Goal: Task Accomplishment & Management: Use online tool/utility

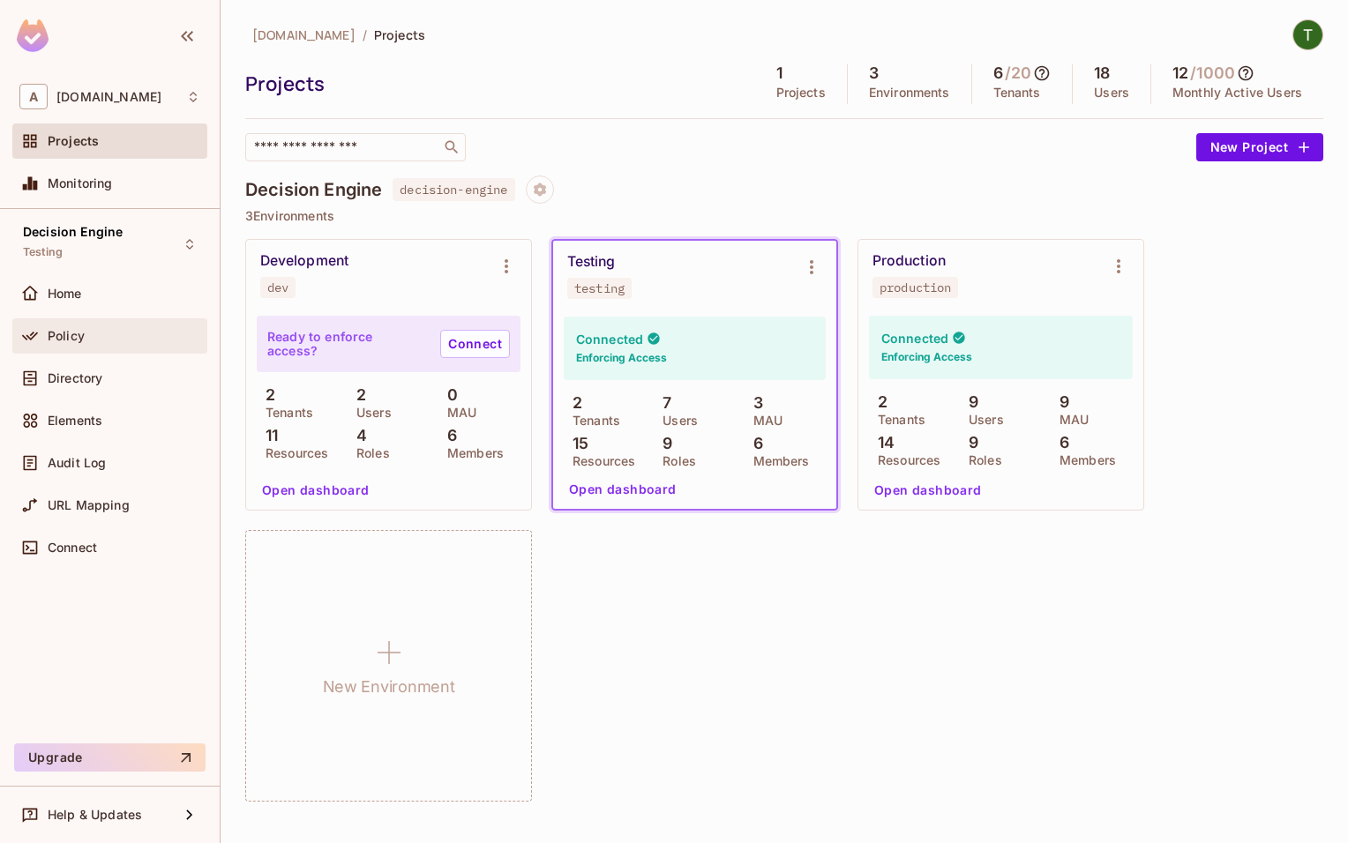
click at [95, 351] on div "Policy" at bounding box center [109, 335] width 195 height 35
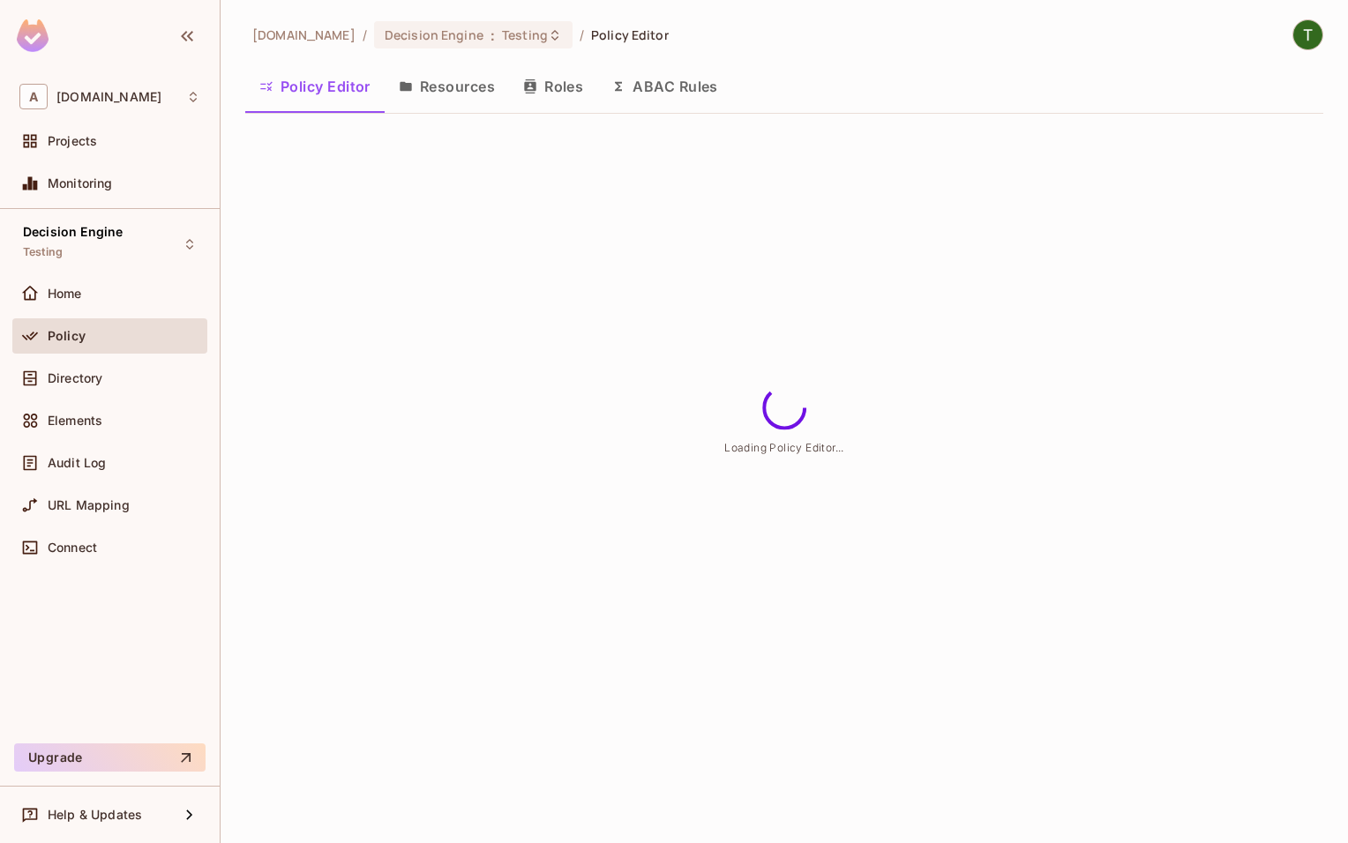
click at [424, 91] on button "Resources" at bounding box center [447, 86] width 124 height 44
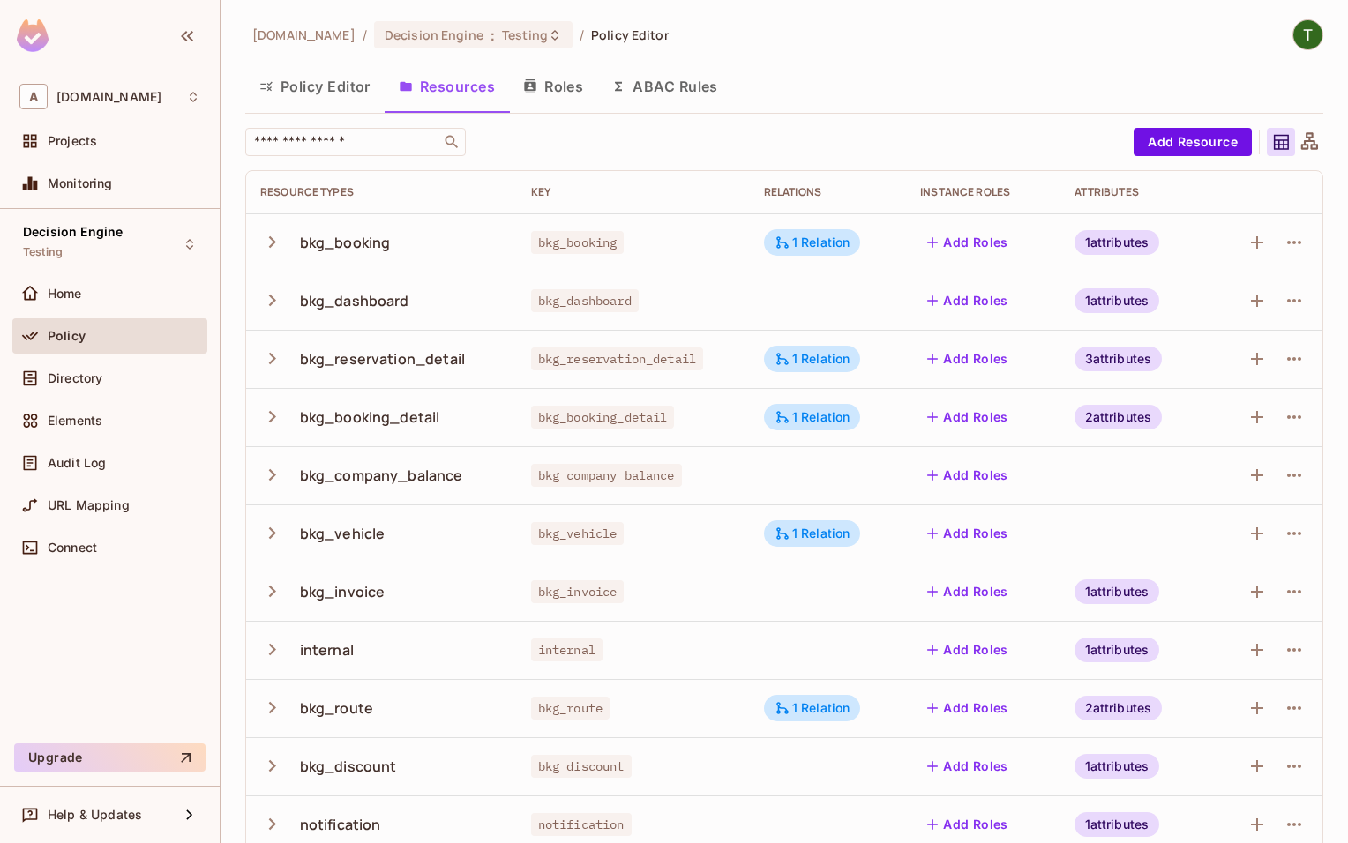
click at [275, 430] on button "button" at bounding box center [275, 417] width 31 height 38
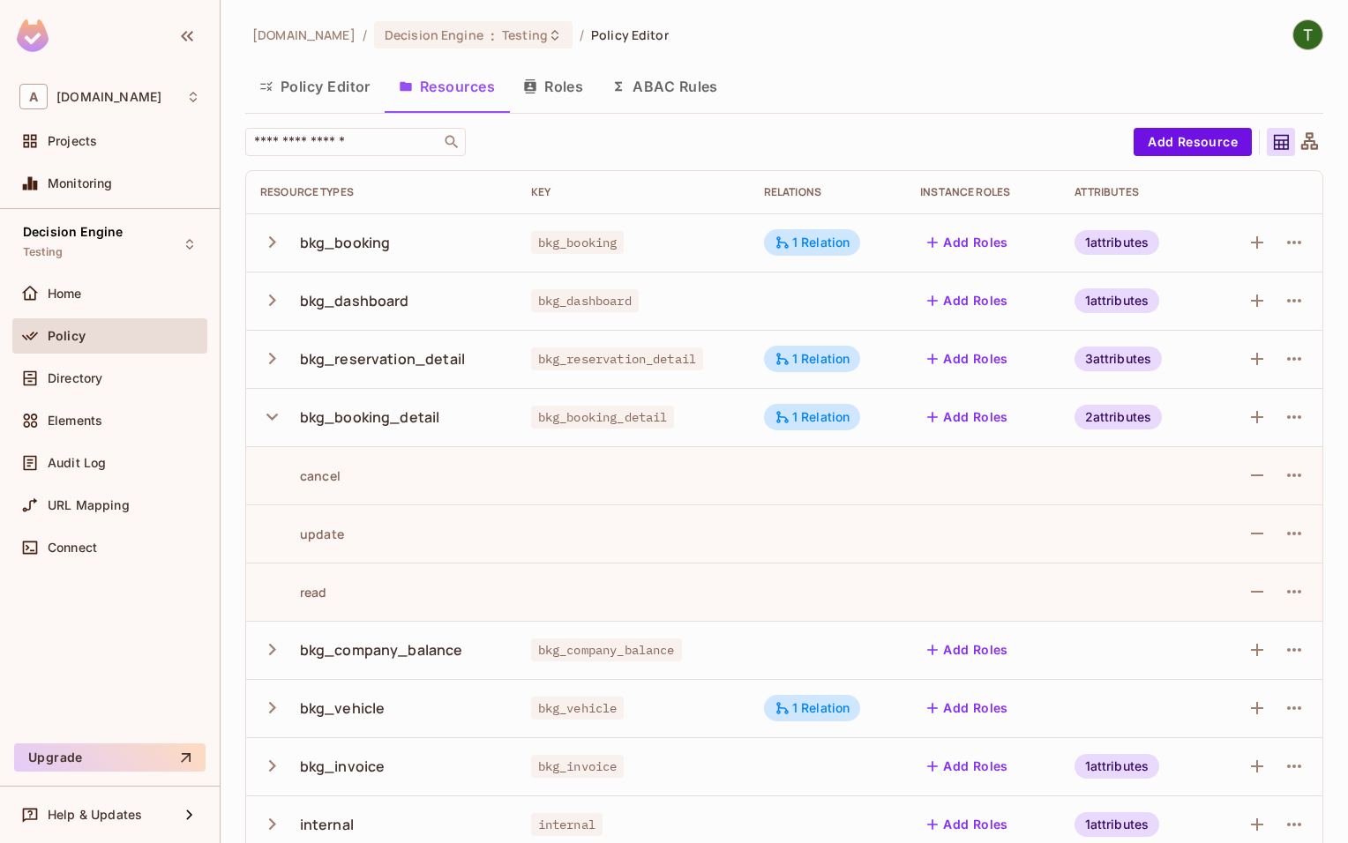
click at [277, 663] on button "button" at bounding box center [275, 650] width 31 height 38
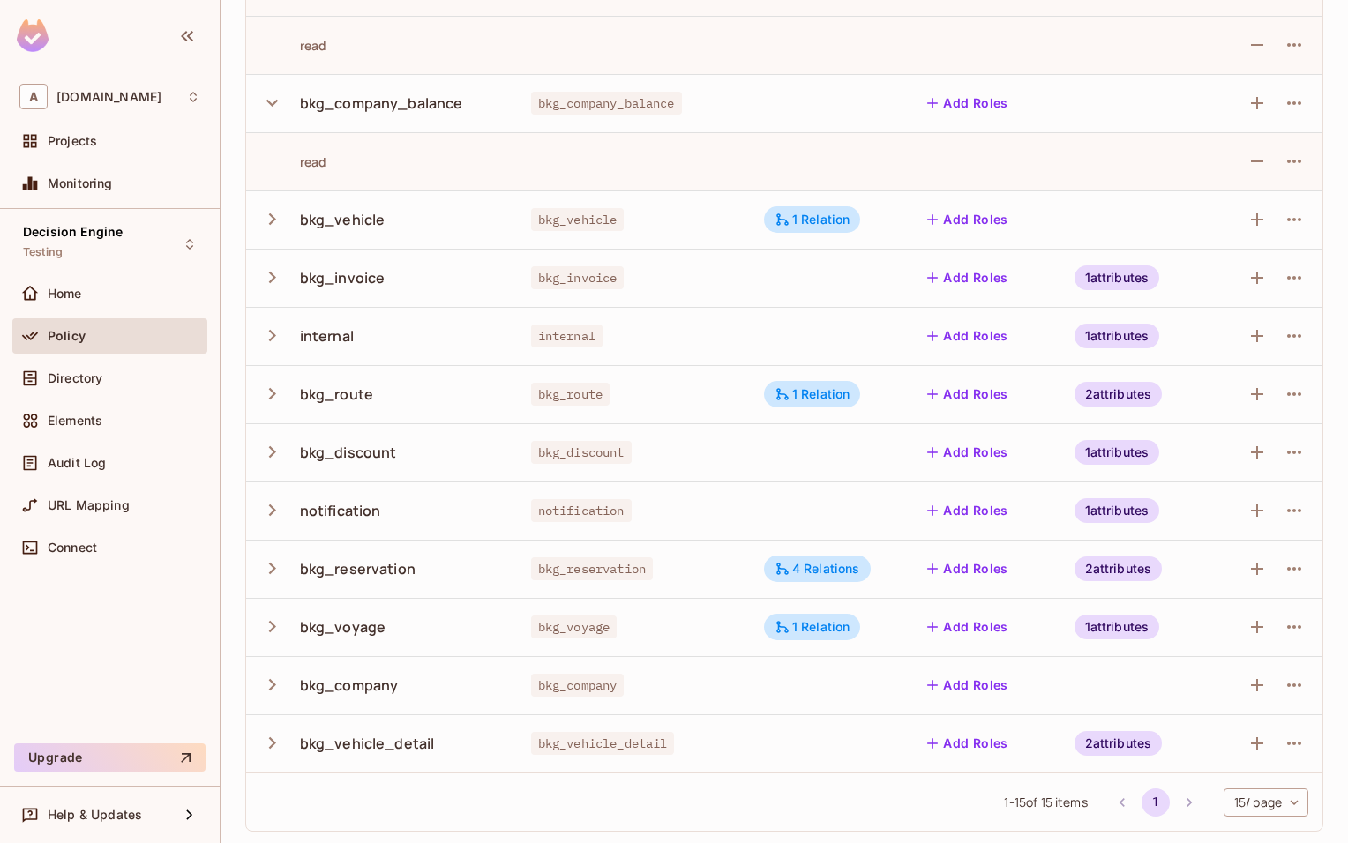
scroll to position [549, 0]
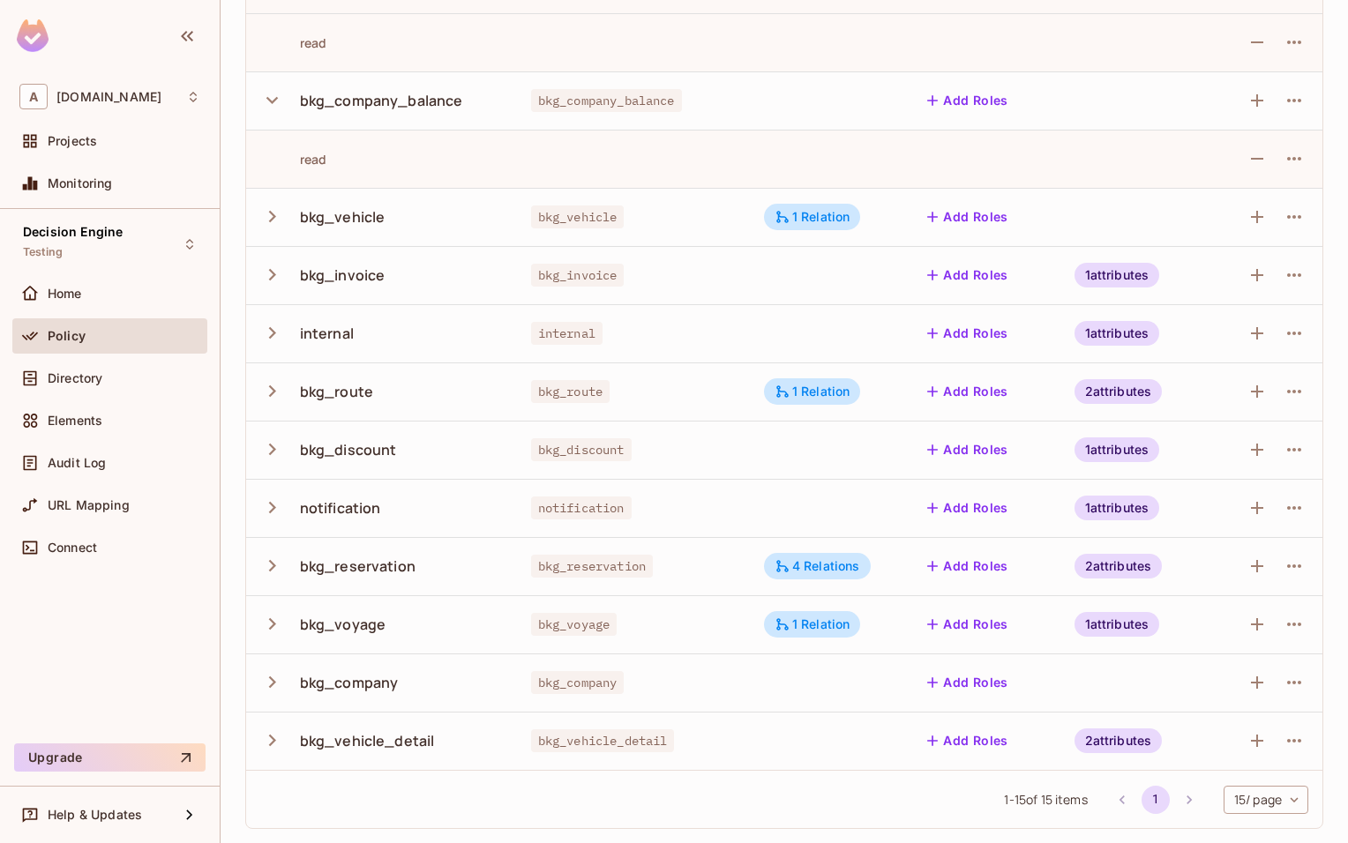
click at [288, 439] on div "bkg_discount" at bounding box center [381, 449] width 243 height 37
click at [285, 450] on button "button" at bounding box center [275, 449] width 31 height 38
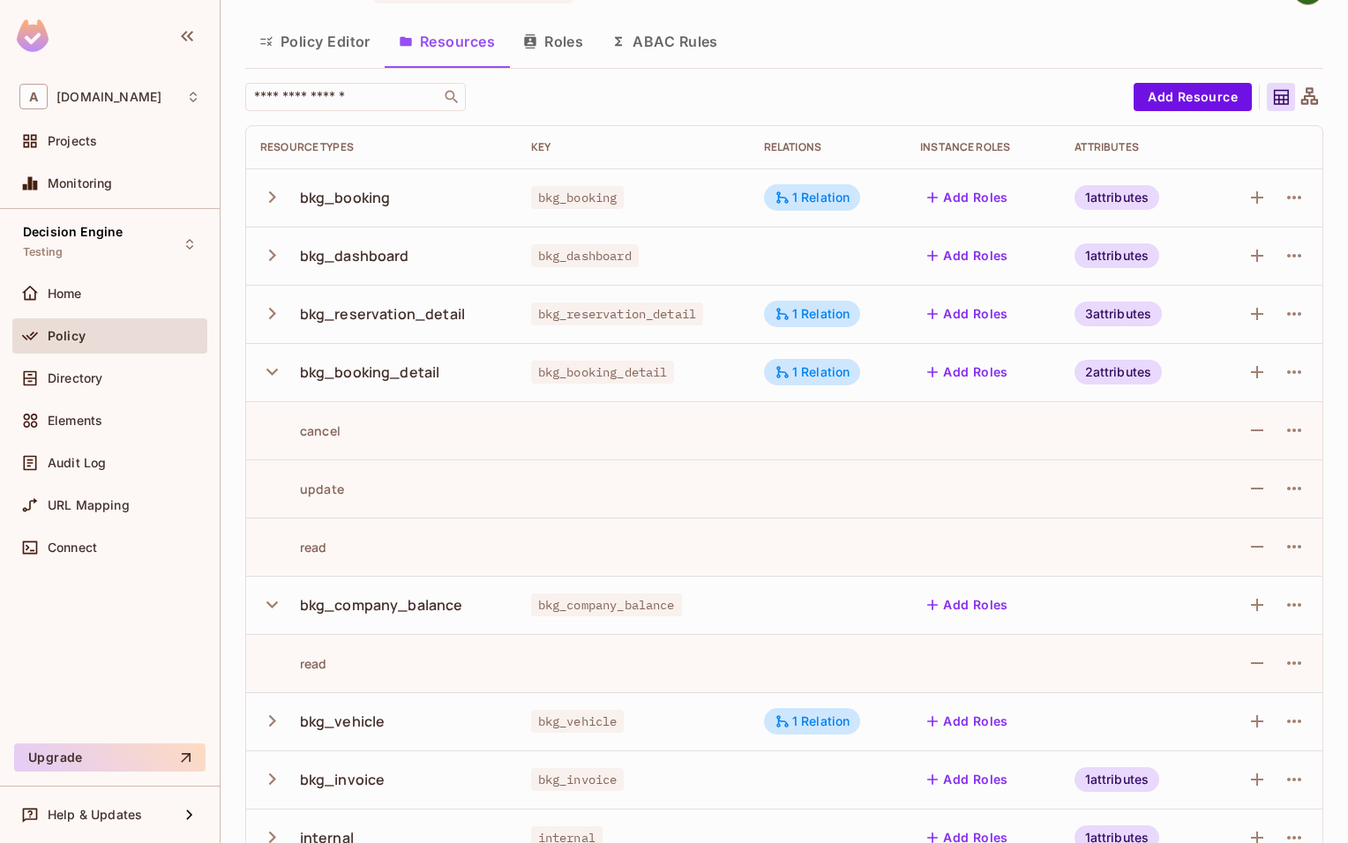
scroll to position [0, 0]
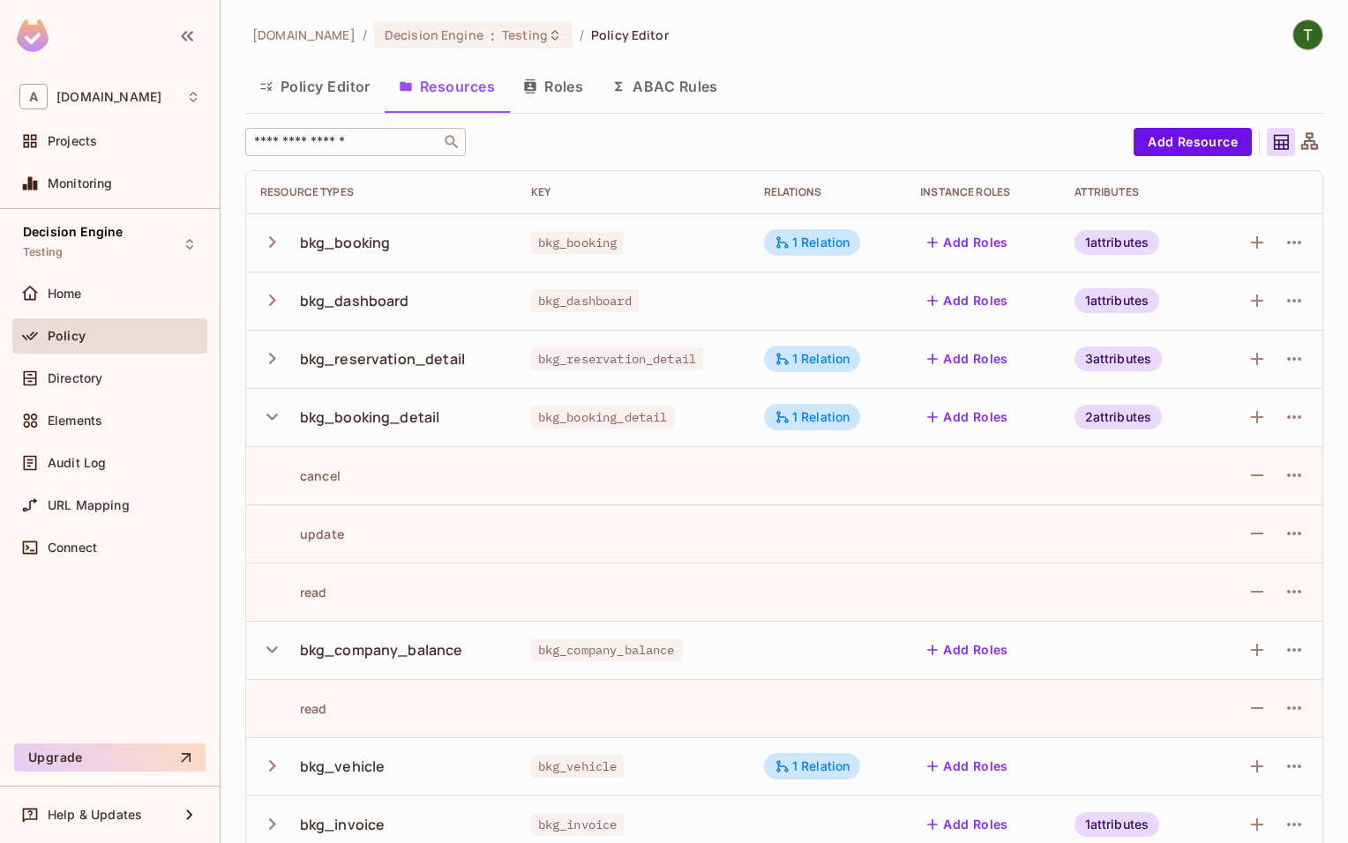
click at [352, 148] on input "text" at bounding box center [342, 142] width 185 height 18
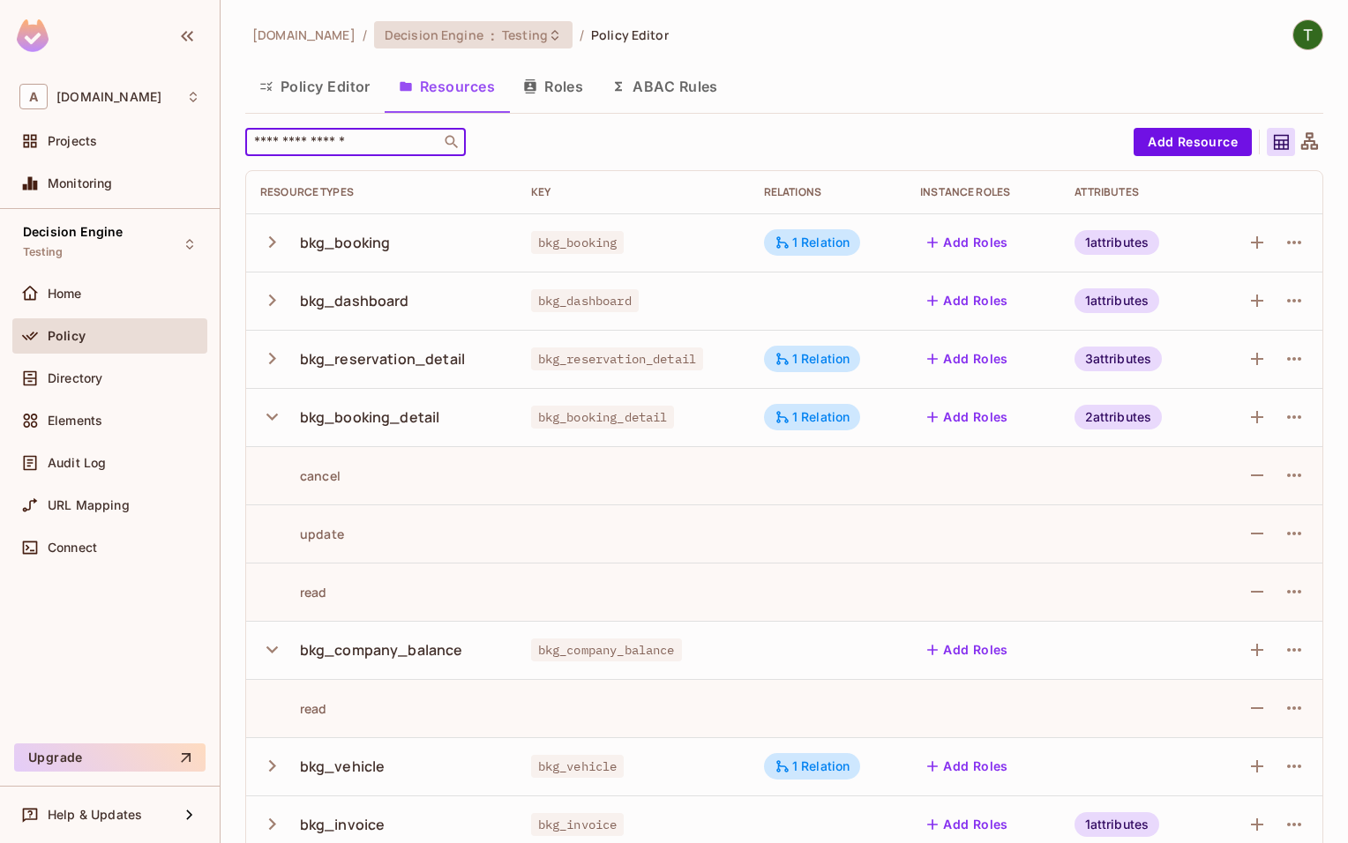
click at [490, 47] on div "Decision Engine : Testing" at bounding box center [473, 34] width 198 height 27
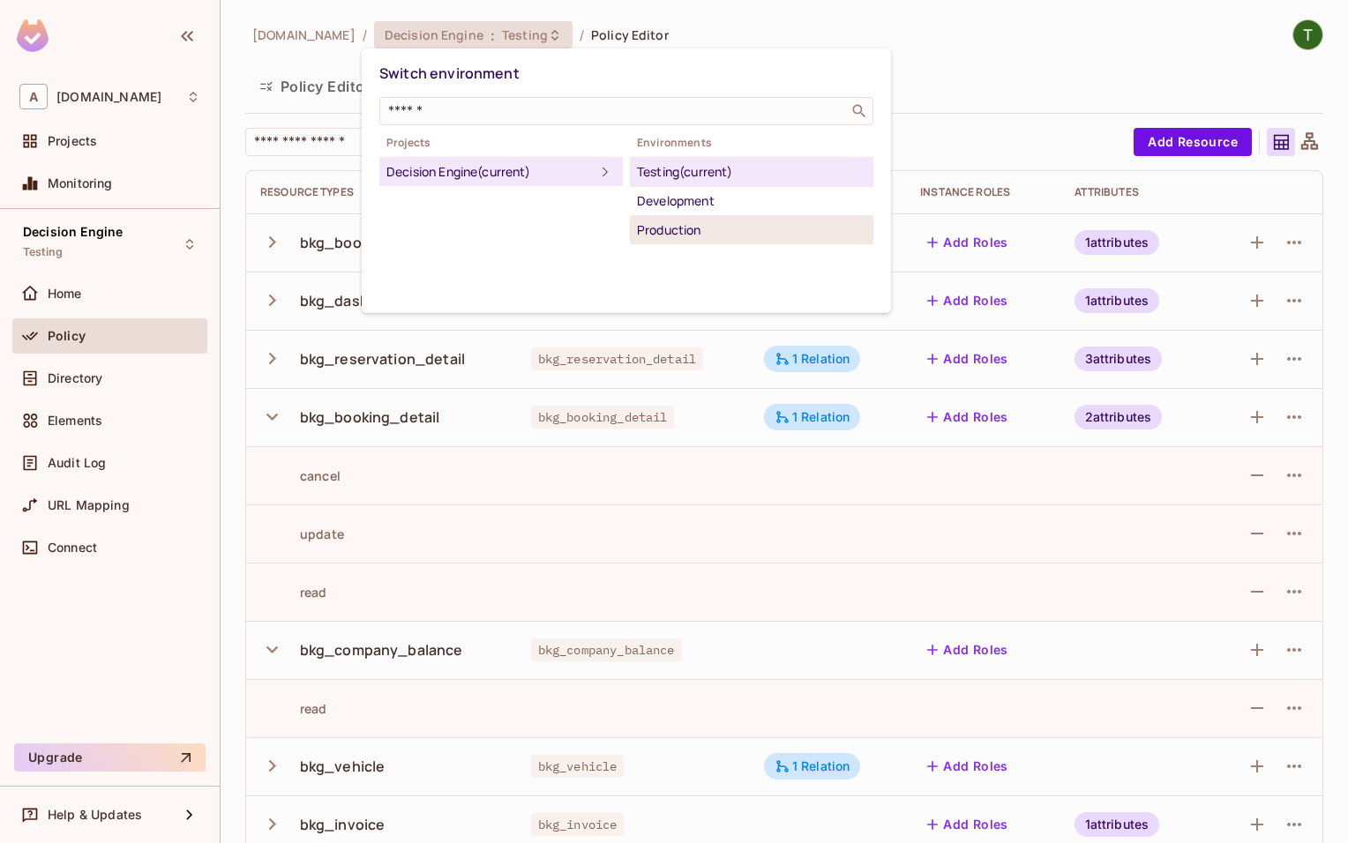
click at [673, 222] on div "Production" at bounding box center [751, 230] width 229 height 21
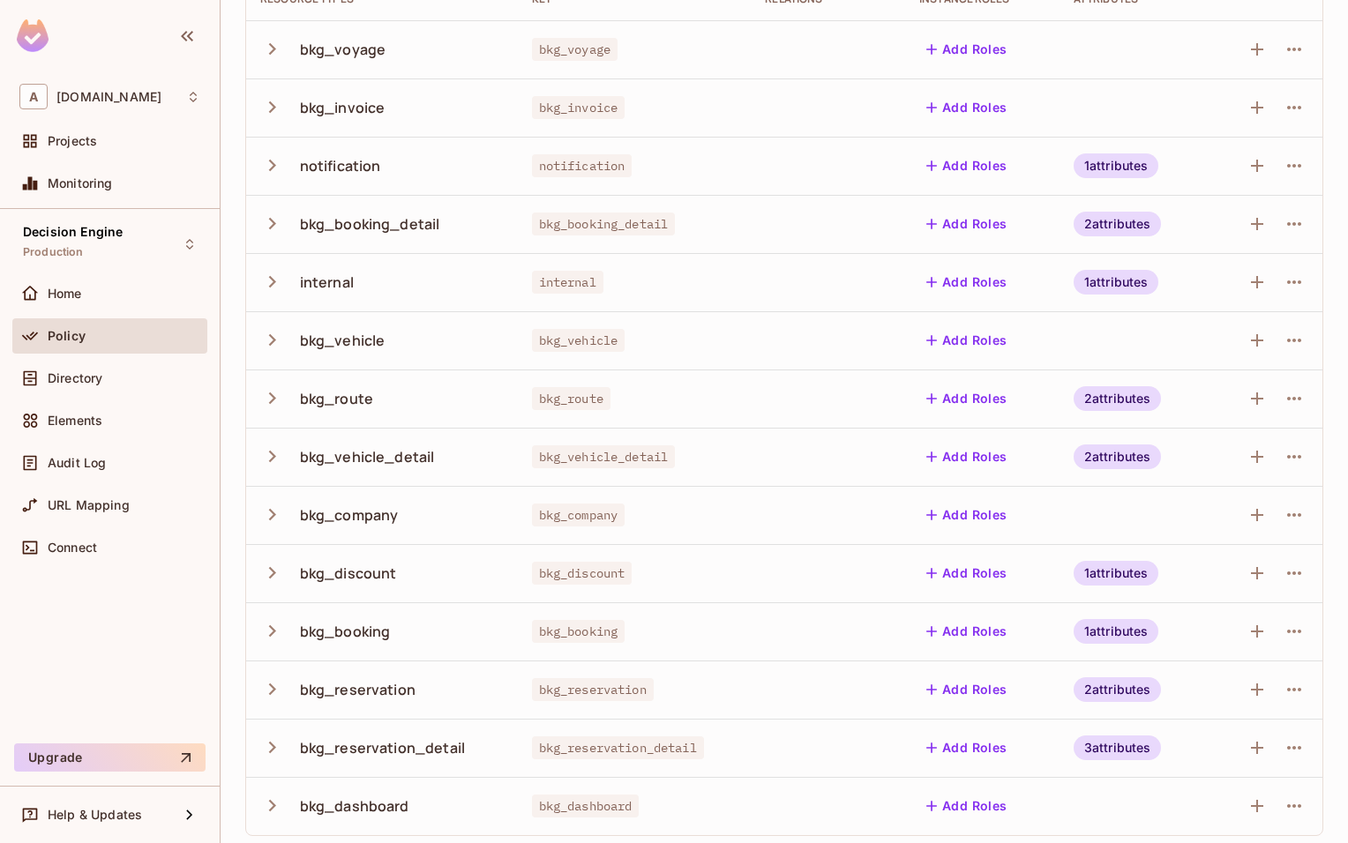
scroll to position [200, 0]
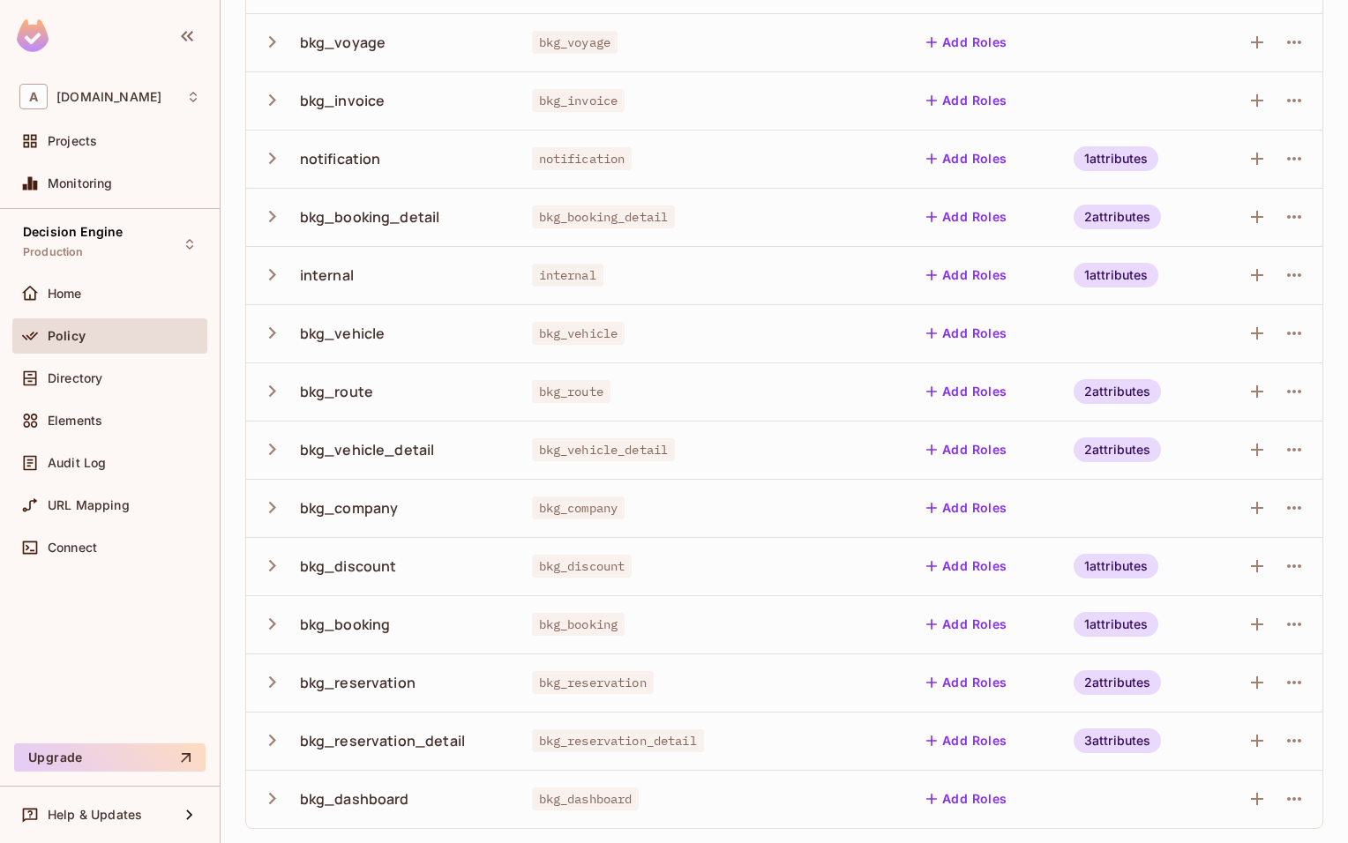
click at [346, 564] on div "bkg_discount" at bounding box center [348, 565] width 97 height 19
click at [273, 567] on icon "button" at bounding box center [272, 565] width 7 height 11
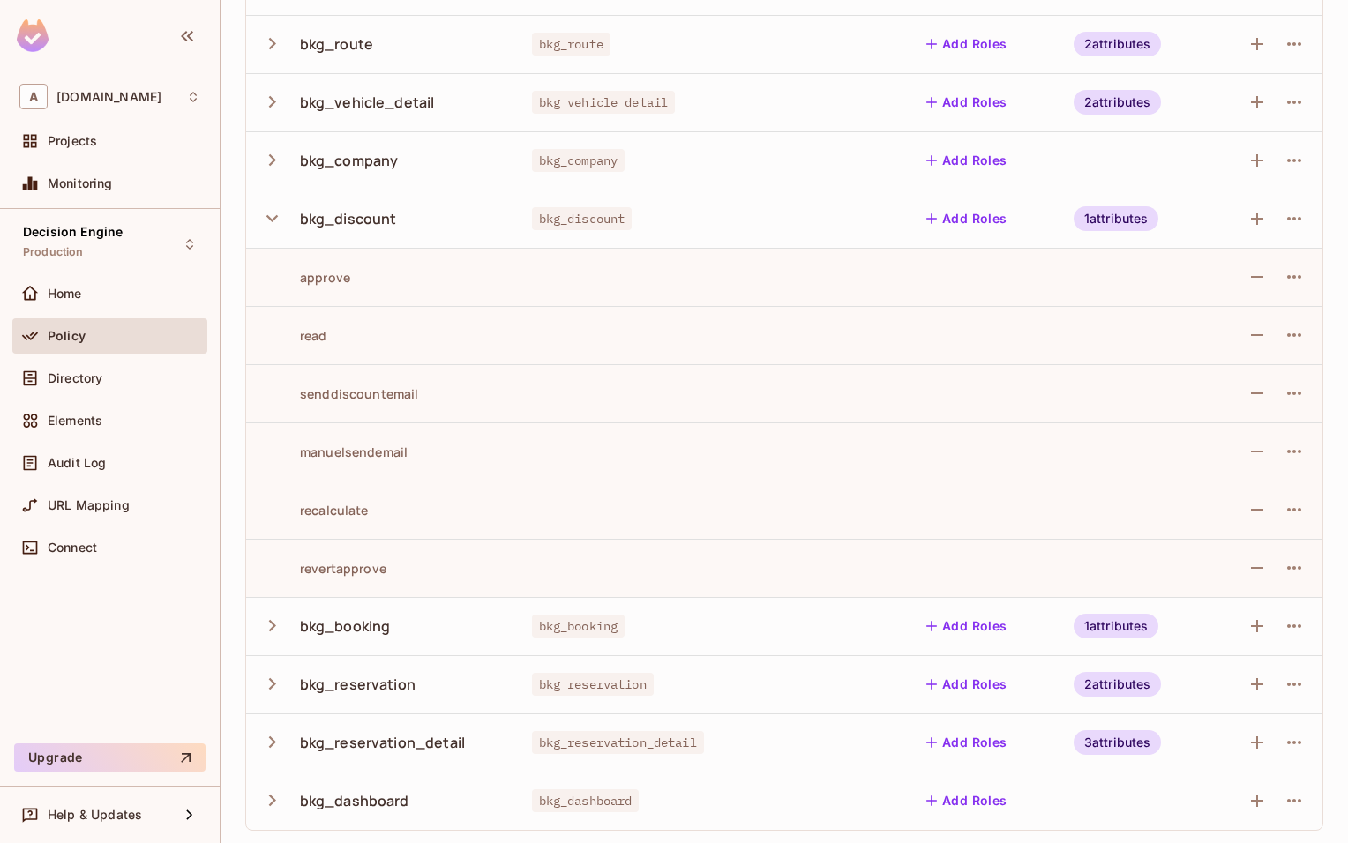
scroll to position [549, 0]
click at [342, 567] on div "revertapprove" at bounding box center [323, 566] width 126 height 17
click at [359, 522] on td "recalculate" at bounding box center [382, 508] width 272 height 58
click at [359, 519] on td "recalculate" at bounding box center [382, 508] width 272 height 58
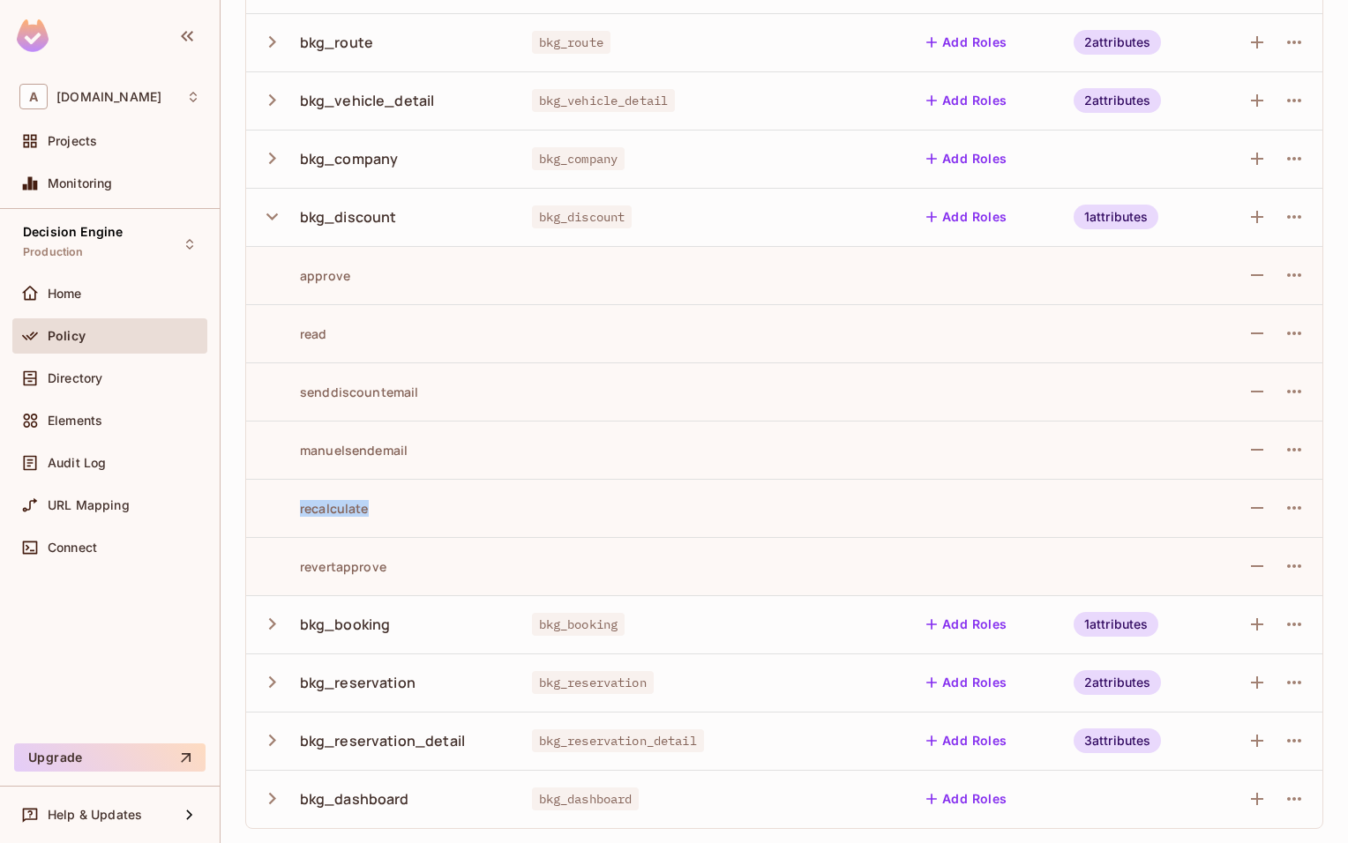
click at [359, 519] on td "recalculate" at bounding box center [382, 508] width 272 height 58
click at [407, 476] on td "manuelsendemail" at bounding box center [382, 450] width 272 height 58
click at [369, 448] on div "manuelsendemail" at bounding box center [333, 450] width 147 height 17
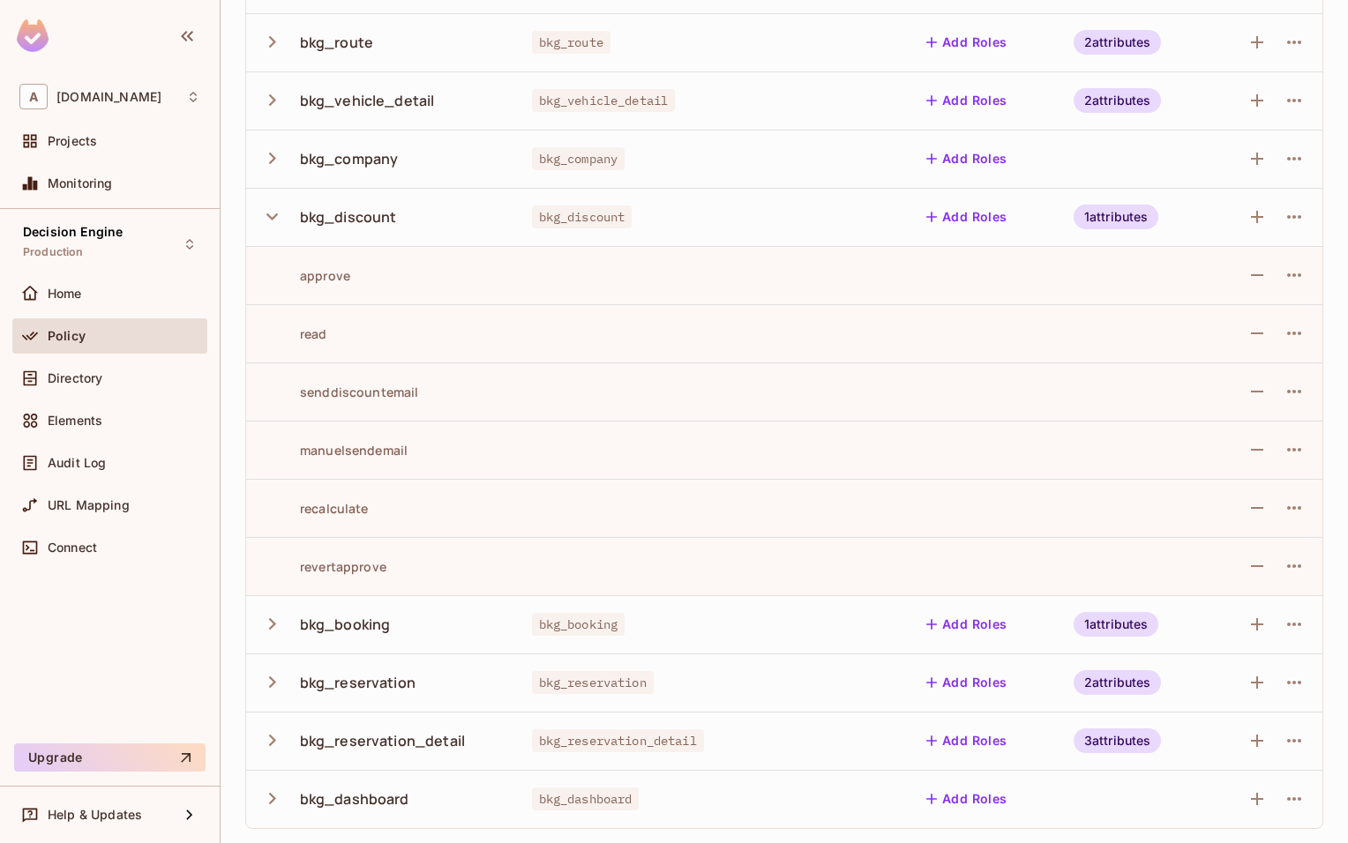
click at [369, 448] on div "manuelsendemail" at bounding box center [333, 450] width 147 height 17
click at [358, 396] on div "senddiscountemail" at bounding box center [339, 392] width 159 height 17
click at [308, 345] on td "read" at bounding box center [382, 333] width 272 height 58
click at [308, 340] on div "read" at bounding box center [293, 333] width 67 height 17
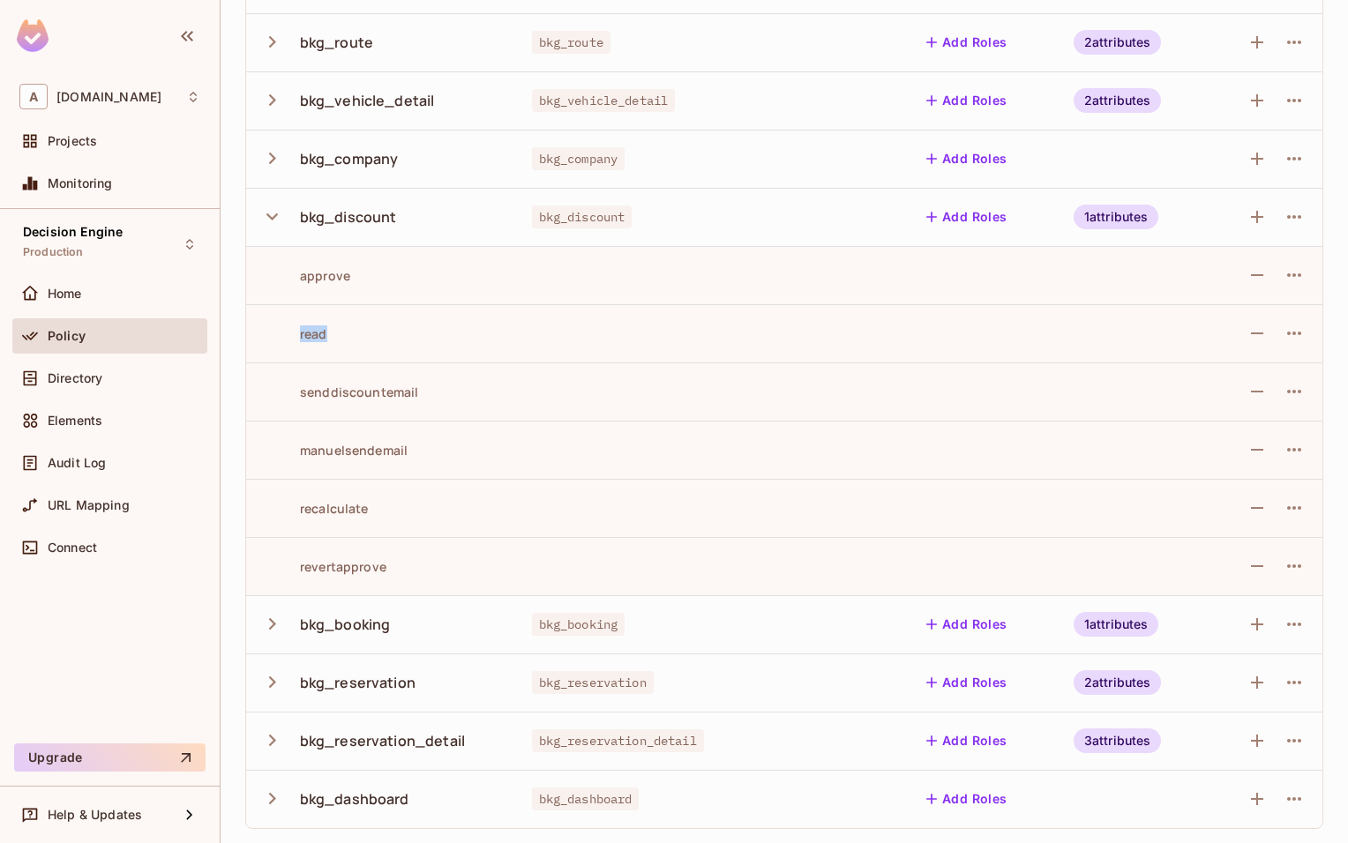
click at [308, 340] on div "read" at bounding box center [293, 333] width 67 height 17
click at [317, 274] on div "approve" at bounding box center [305, 275] width 90 height 17
click at [343, 381] on td "senddiscountemail" at bounding box center [382, 391] width 272 height 58
click at [344, 382] on td "senddiscountemail" at bounding box center [382, 391] width 272 height 58
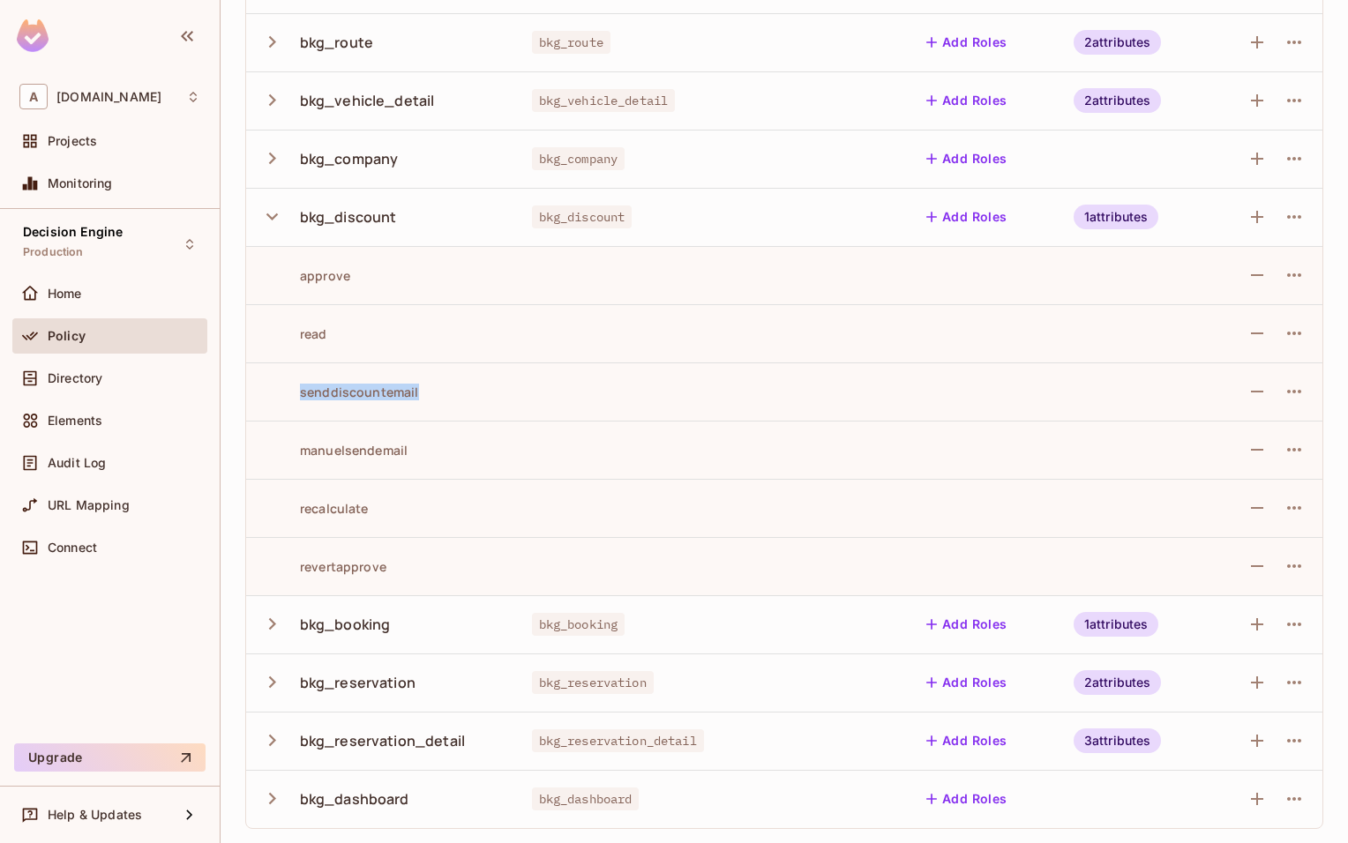
drag, startPoint x: 344, startPoint y: 382, endPoint x: 403, endPoint y: 381, distance: 59.1
click at [344, 383] on td "senddiscountemail" at bounding box center [382, 391] width 272 height 58
click at [1296, 403] on button "button" at bounding box center [1294, 391] width 28 height 28
click at [1229, 436] on div "Edit Action" at bounding box center [1226, 432] width 65 height 18
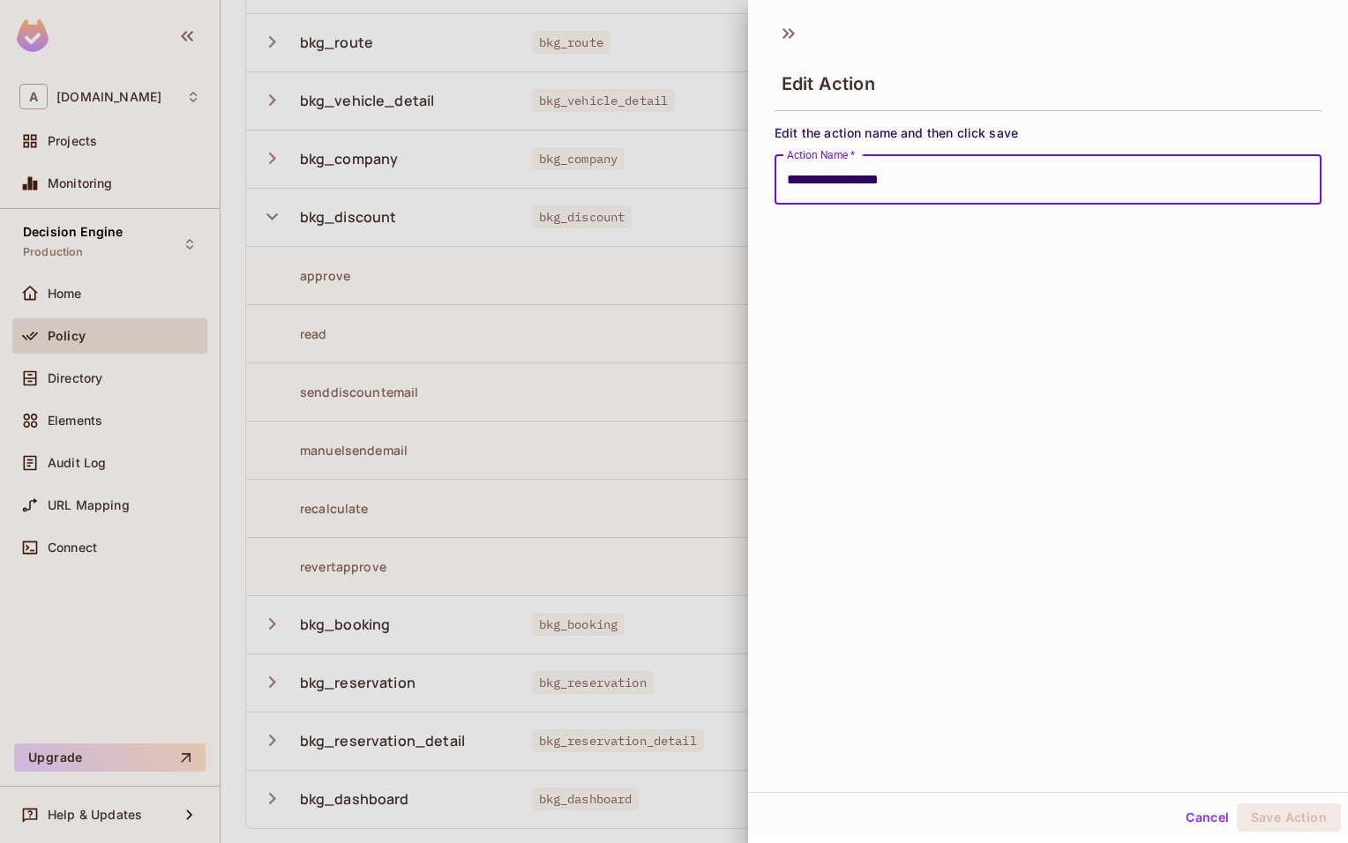
click at [819, 178] on input "**********" at bounding box center [1047, 179] width 547 height 49
click at [880, 183] on input "**********" at bounding box center [1047, 179] width 547 height 49
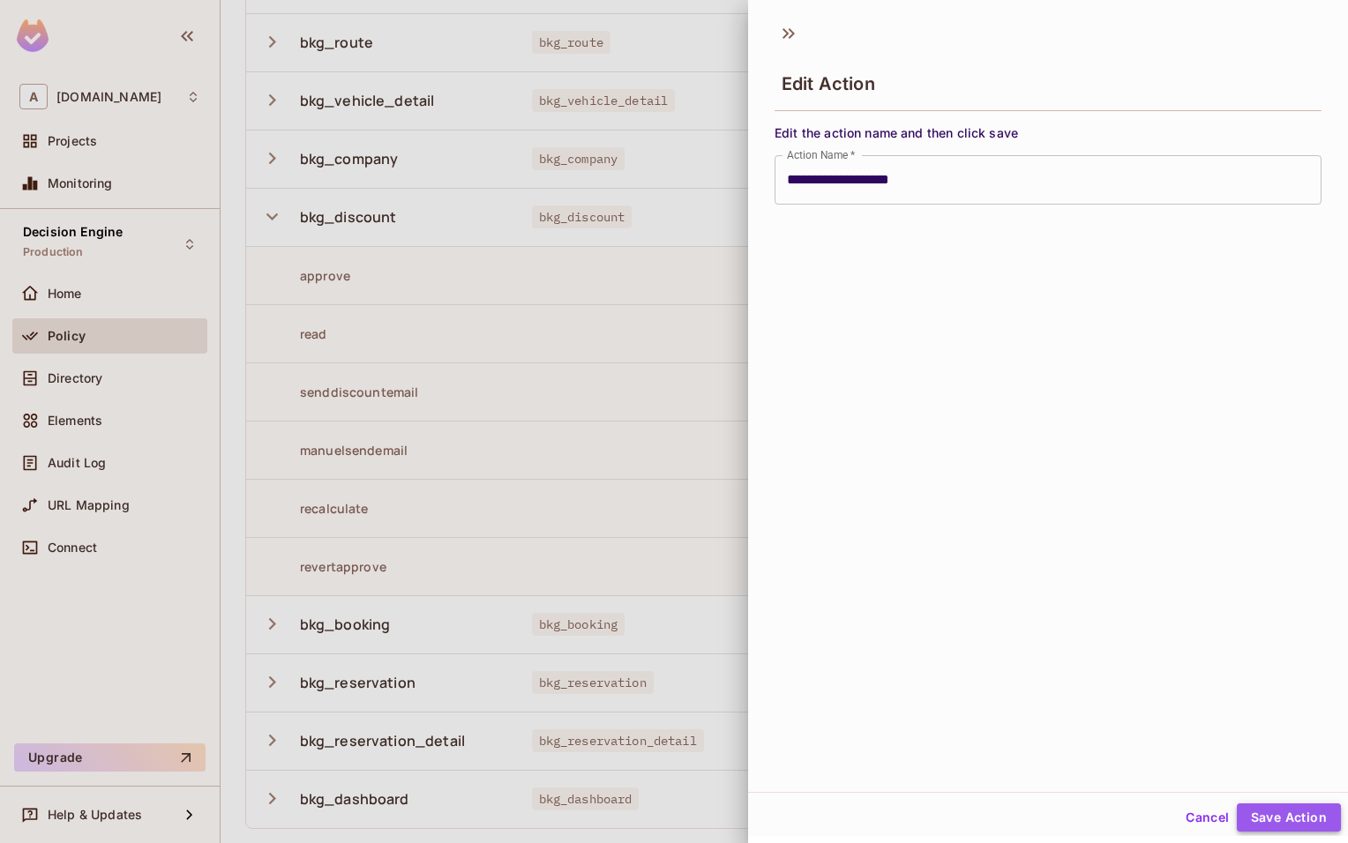
click at [1279, 810] on button "Save Action" at bounding box center [1288, 817] width 104 height 28
type input "**********"
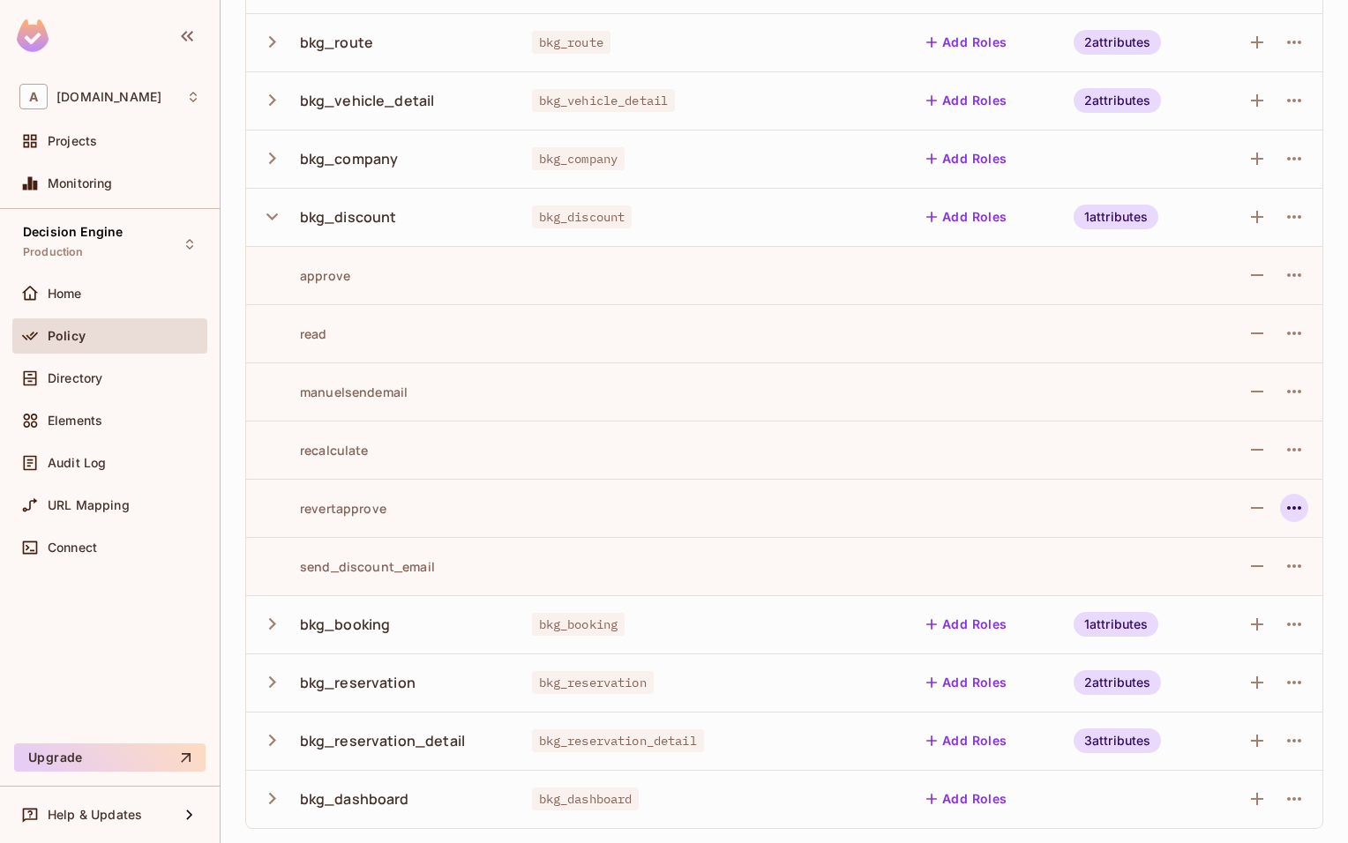
click at [1303, 507] on icon "button" at bounding box center [1293, 507] width 21 height 21
click at [1256, 538] on span "Edit Action" at bounding box center [1227, 548] width 76 height 28
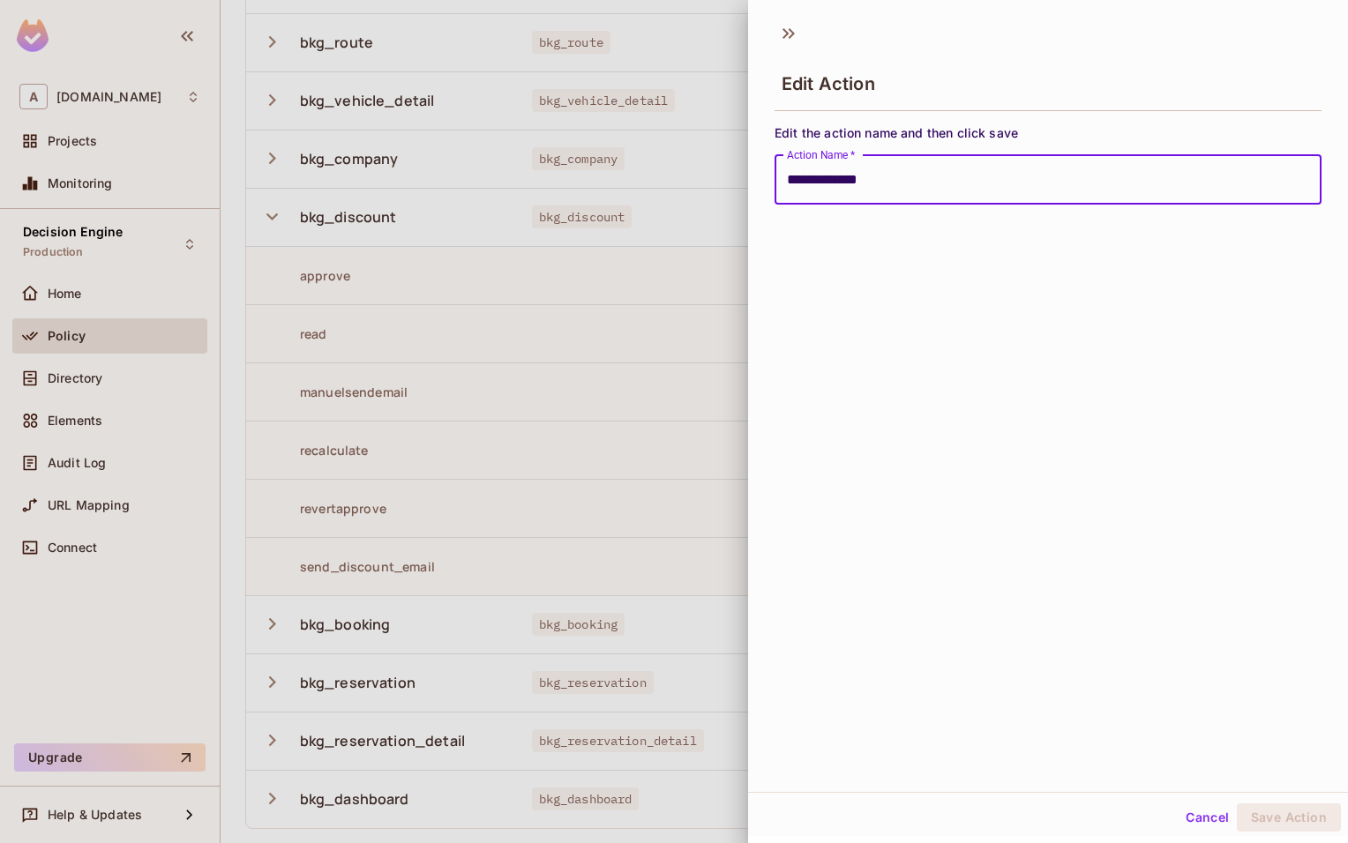
click at [822, 180] on input "**********" at bounding box center [1047, 179] width 547 height 49
click at [1290, 822] on button "Save Action" at bounding box center [1288, 817] width 104 height 28
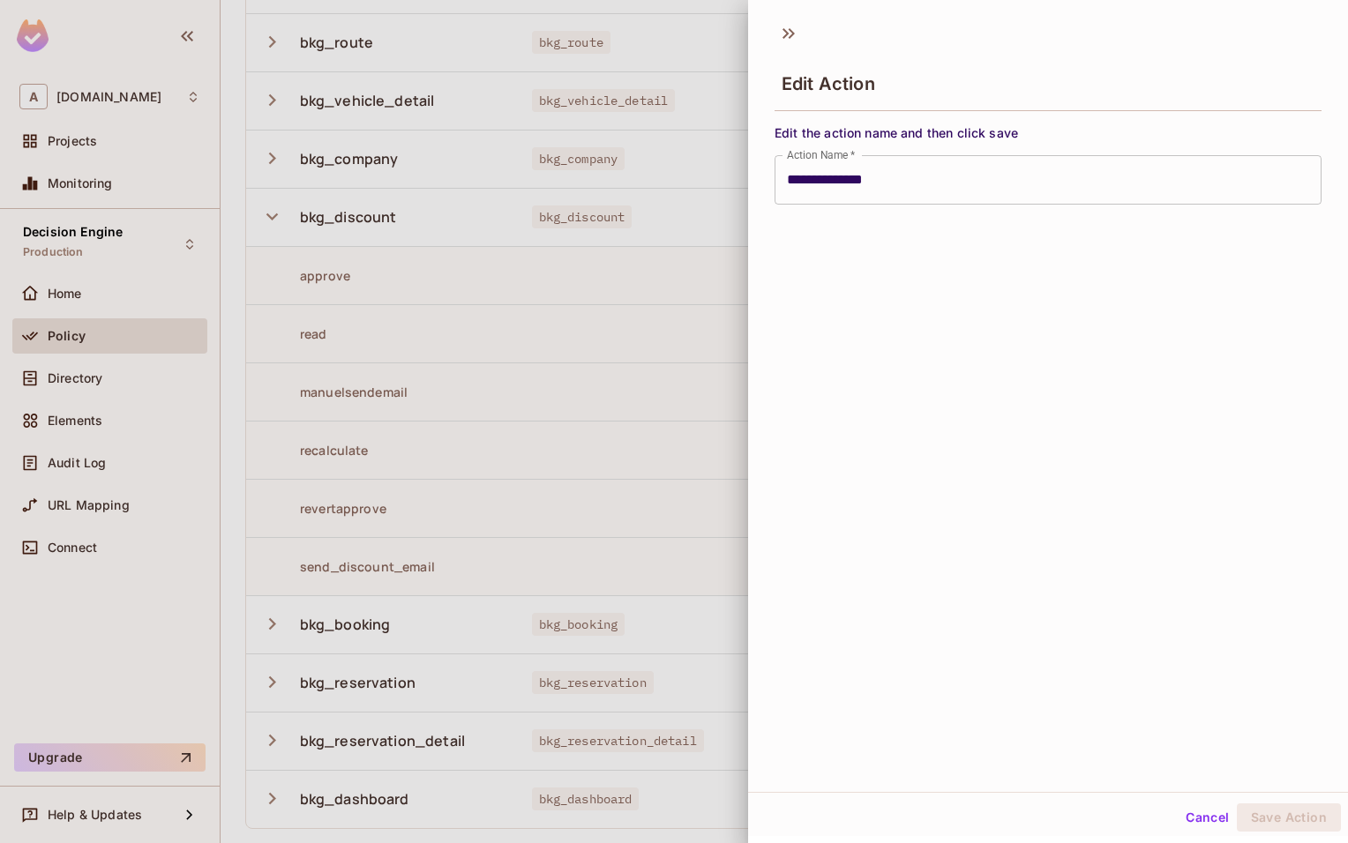
type input "**********"
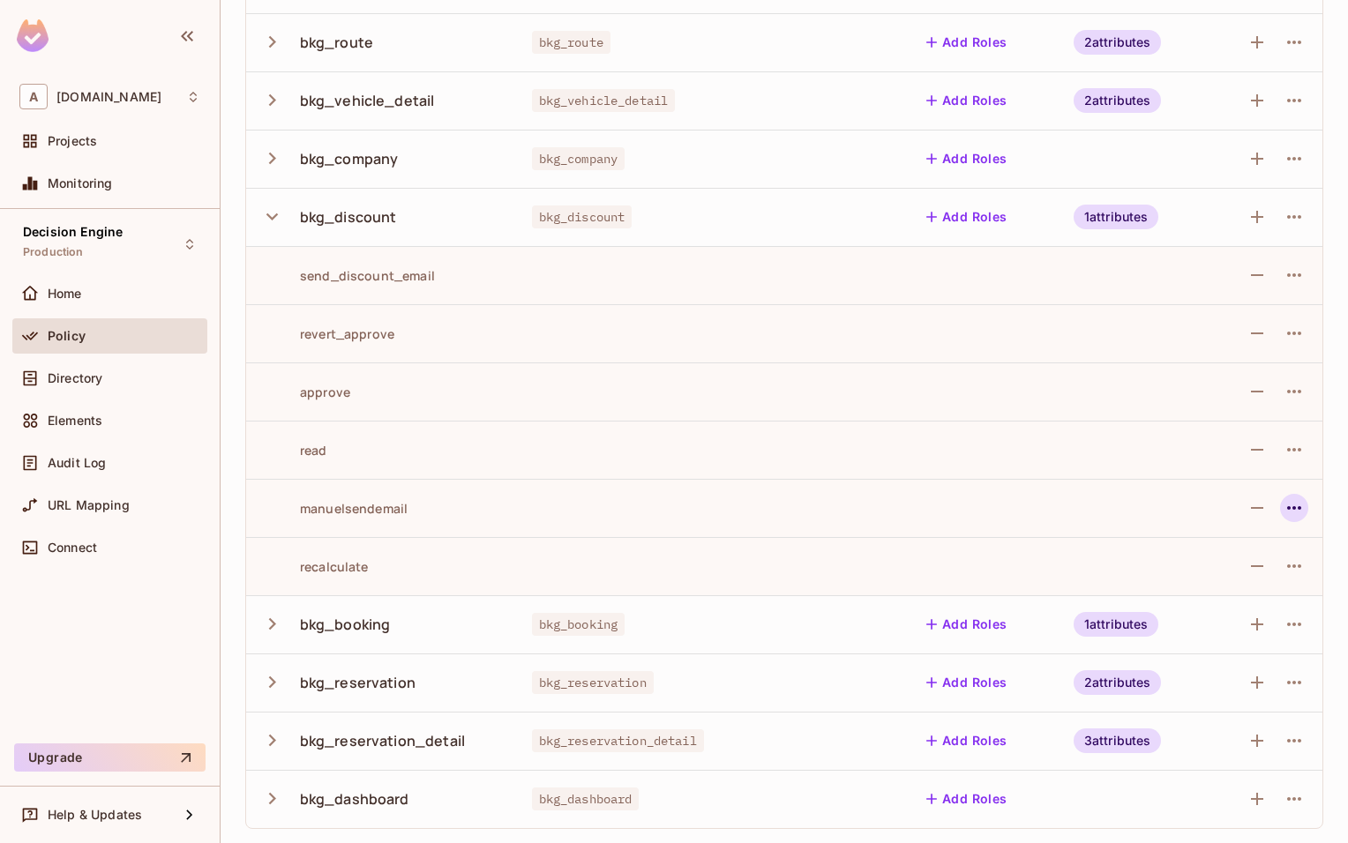
click at [1299, 514] on icon "button" at bounding box center [1293, 507] width 21 height 21
click at [1206, 546] on div "Edit Action" at bounding box center [1226, 549] width 65 height 18
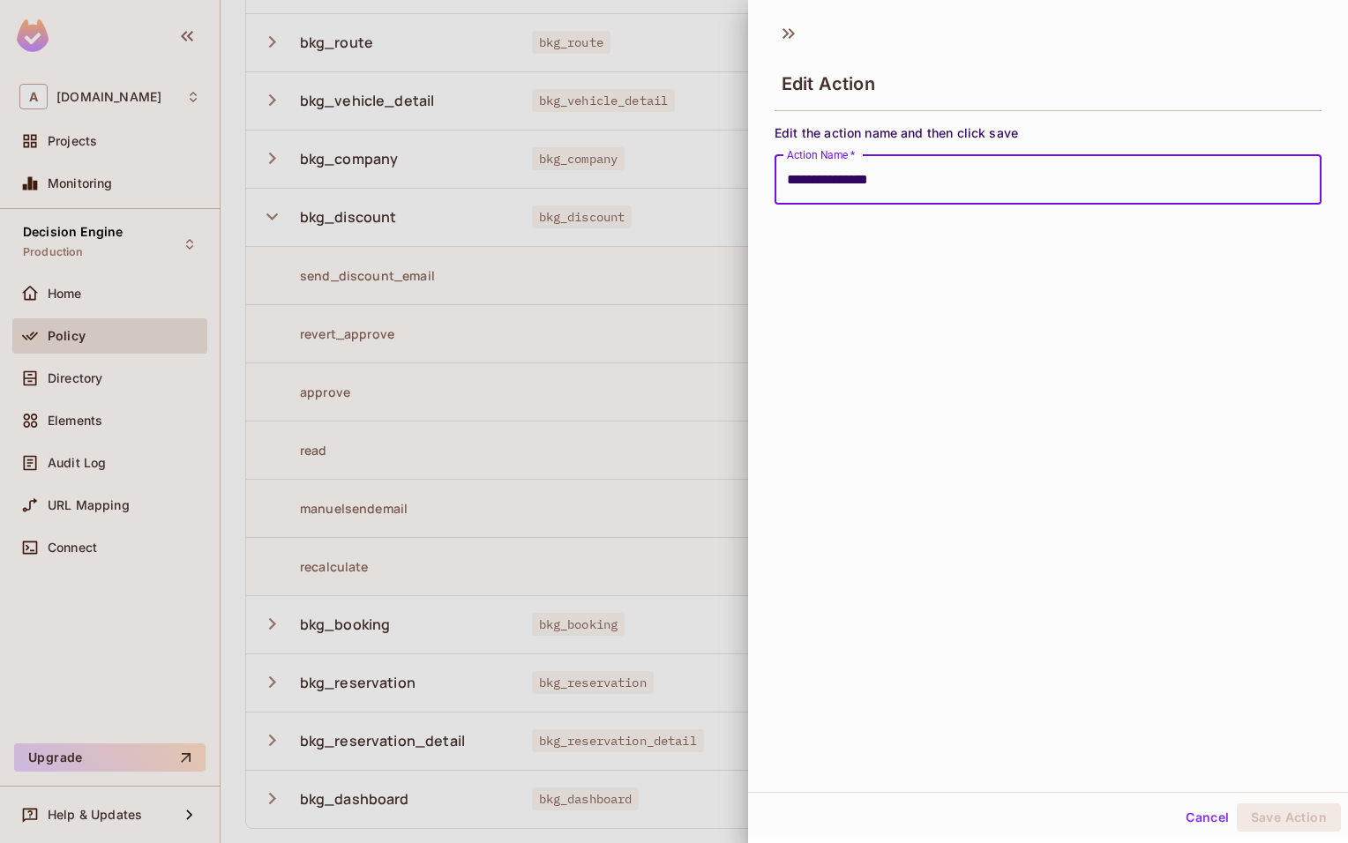
click at [836, 181] on input "**********" at bounding box center [1047, 179] width 547 height 49
click at [870, 183] on input "**********" at bounding box center [1047, 179] width 547 height 49
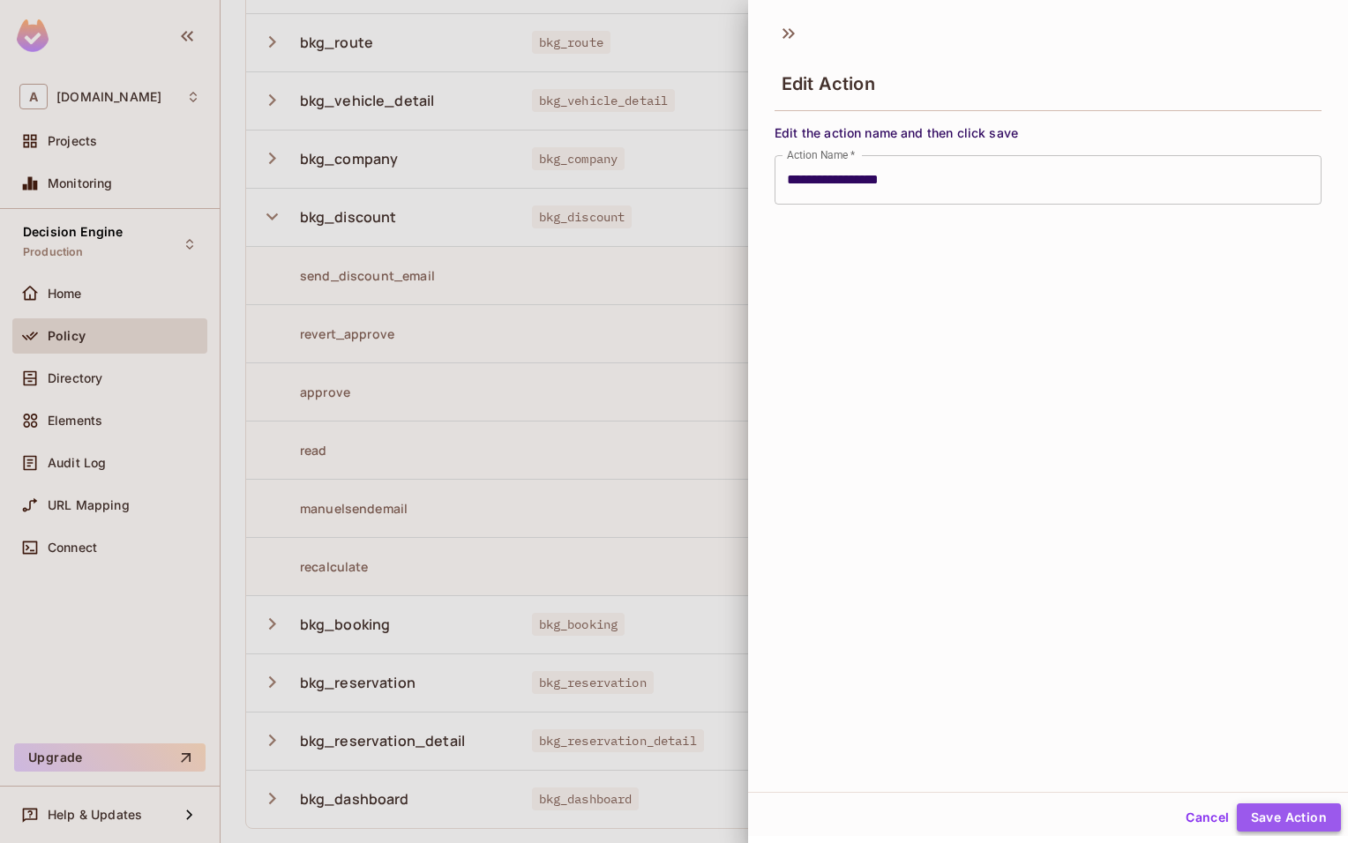
click at [1271, 807] on button "Save Action" at bounding box center [1288, 817] width 104 height 28
type input "**********"
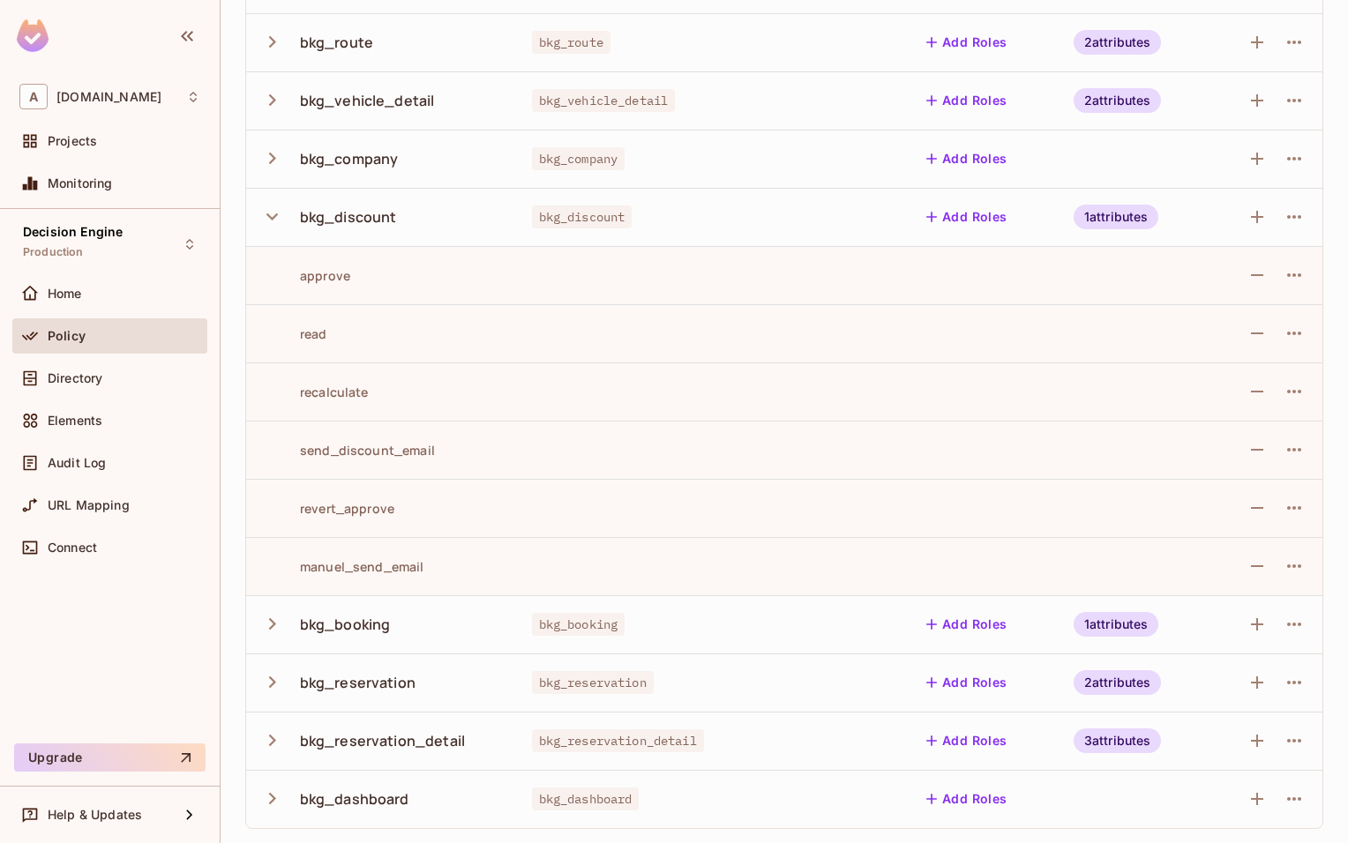
drag, startPoint x: 403, startPoint y: 396, endPoint x: 447, endPoint y: 396, distance: 44.1
click at [405, 396] on div "recalculate" at bounding box center [381, 392] width 243 height 17
click at [1303, 399] on icon "button" at bounding box center [1293, 391] width 21 height 21
click at [1257, 417] on li "Edit Action" at bounding box center [1220, 432] width 150 height 39
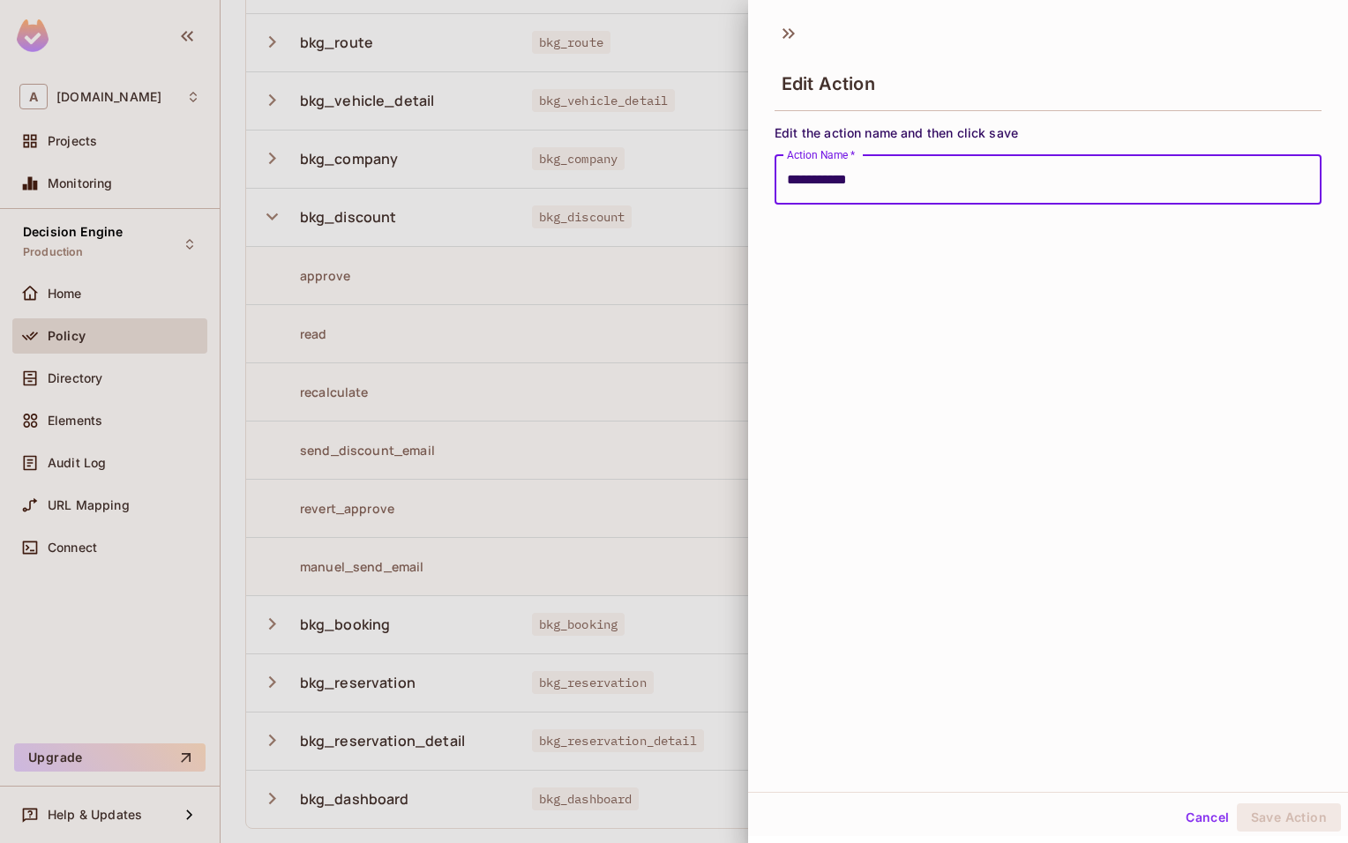
click at [799, 181] on input "**********" at bounding box center [1047, 179] width 547 height 49
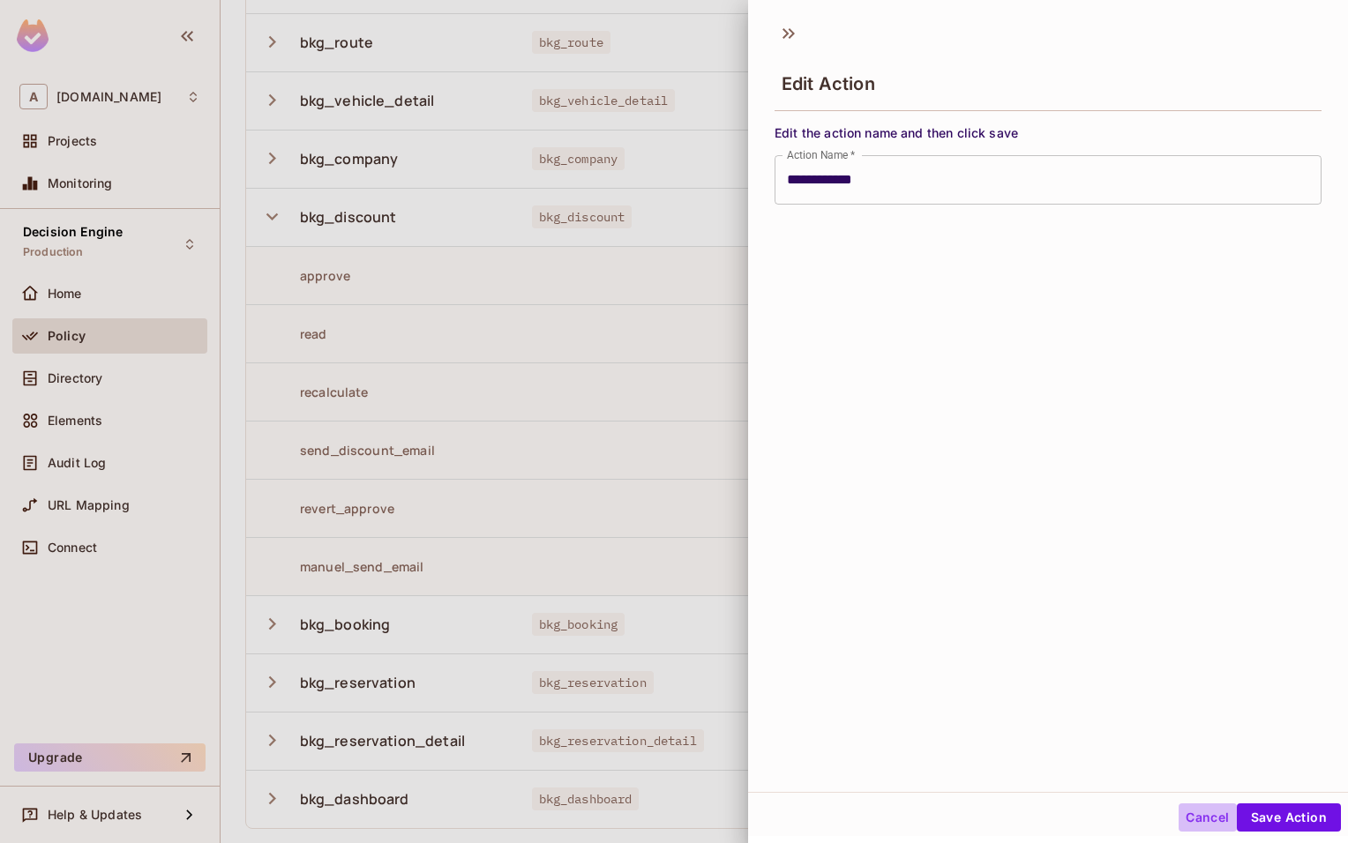
click at [1196, 817] on button "Cancel" at bounding box center [1206, 817] width 57 height 28
type input "**********"
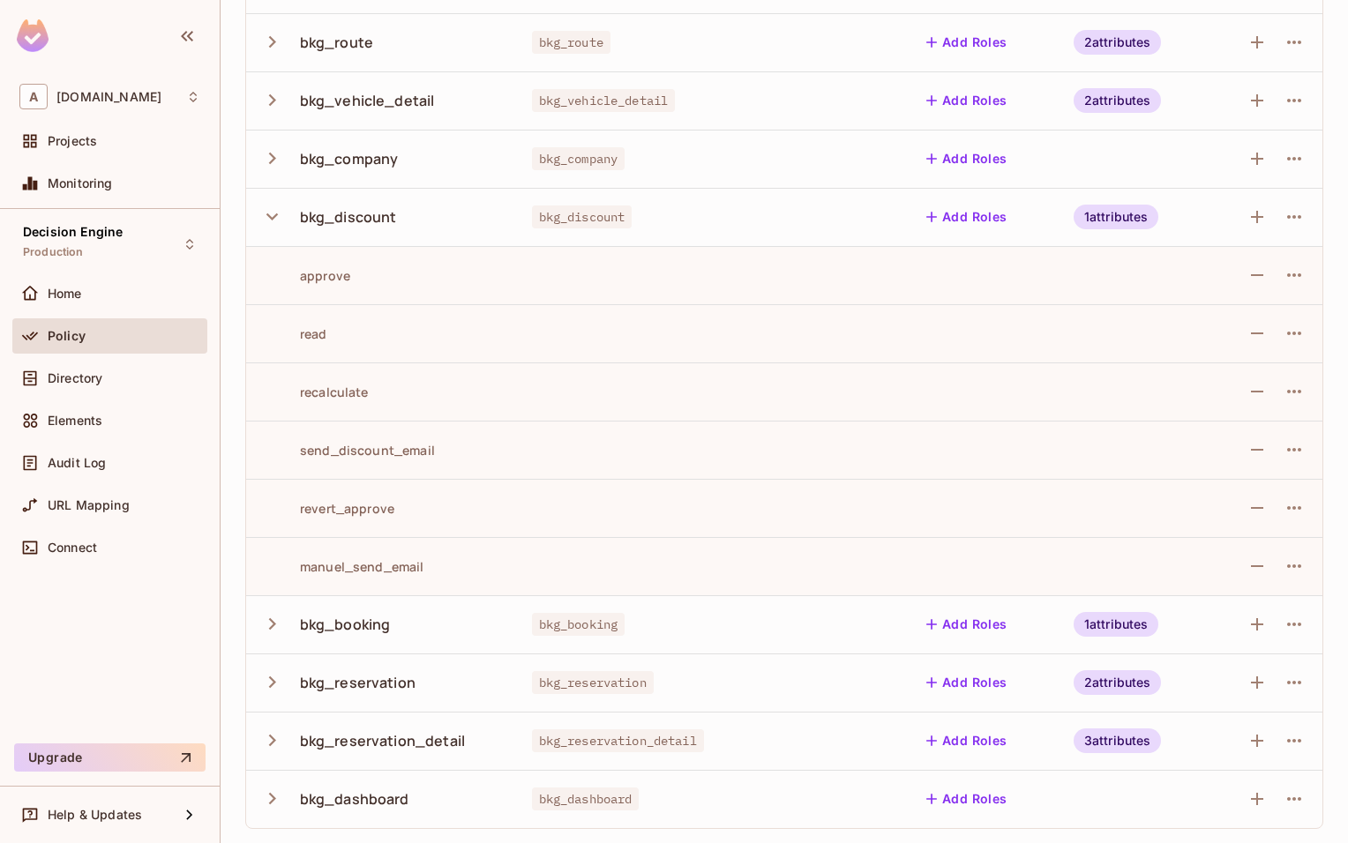
click at [354, 505] on div "revert_approve" at bounding box center [327, 508] width 134 height 17
click at [1307, 504] on button "button" at bounding box center [1294, 508] width 28 height 28
click at [1242, 583] on div "Delete Action" at bounding box center [1234, 588] width 81 height 18
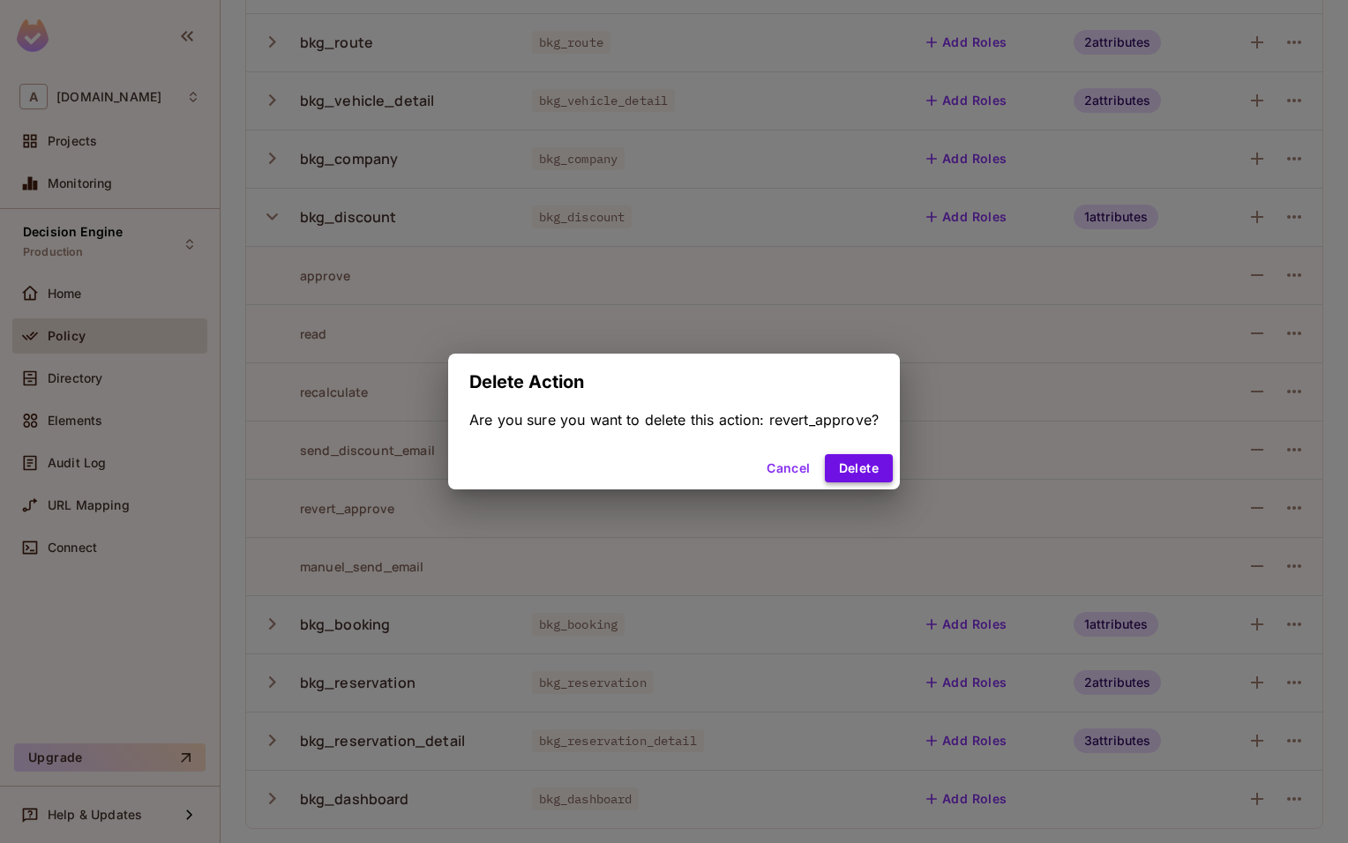
click at [860, 464] on button "Delete" at bounding box center [859, 468] width 68 height 28
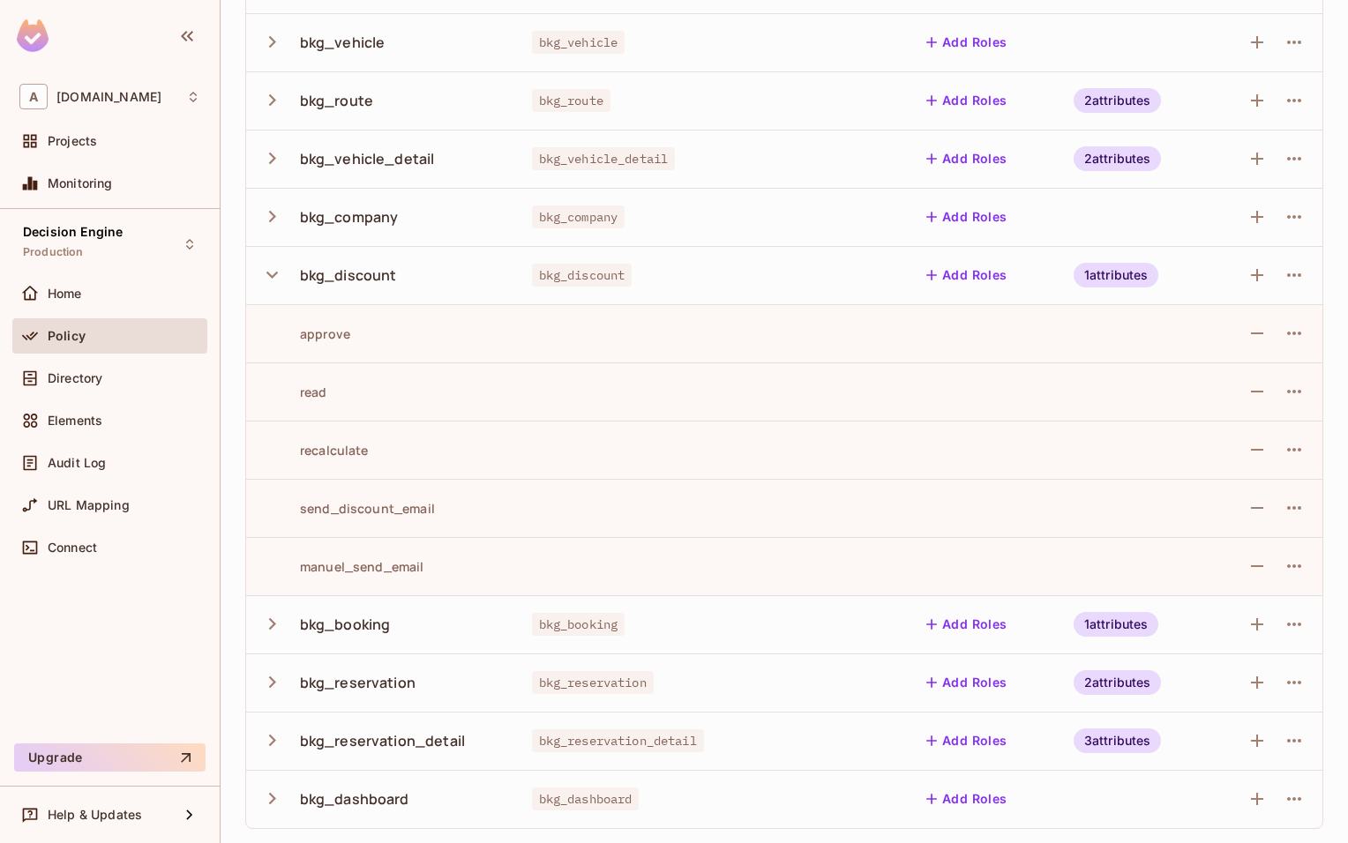
scroll to position [491, 0]
click at [372, 510] on div "send_discount_email" at bounding box center [347, 508] width 175 height 17
click at [357, 579] on td "manuel_send_email" at bounding box center [382, 566] width 272 height 58
click at [319, 458] on div "recalculate" at bounding box center [314, 450] width 108 height 17
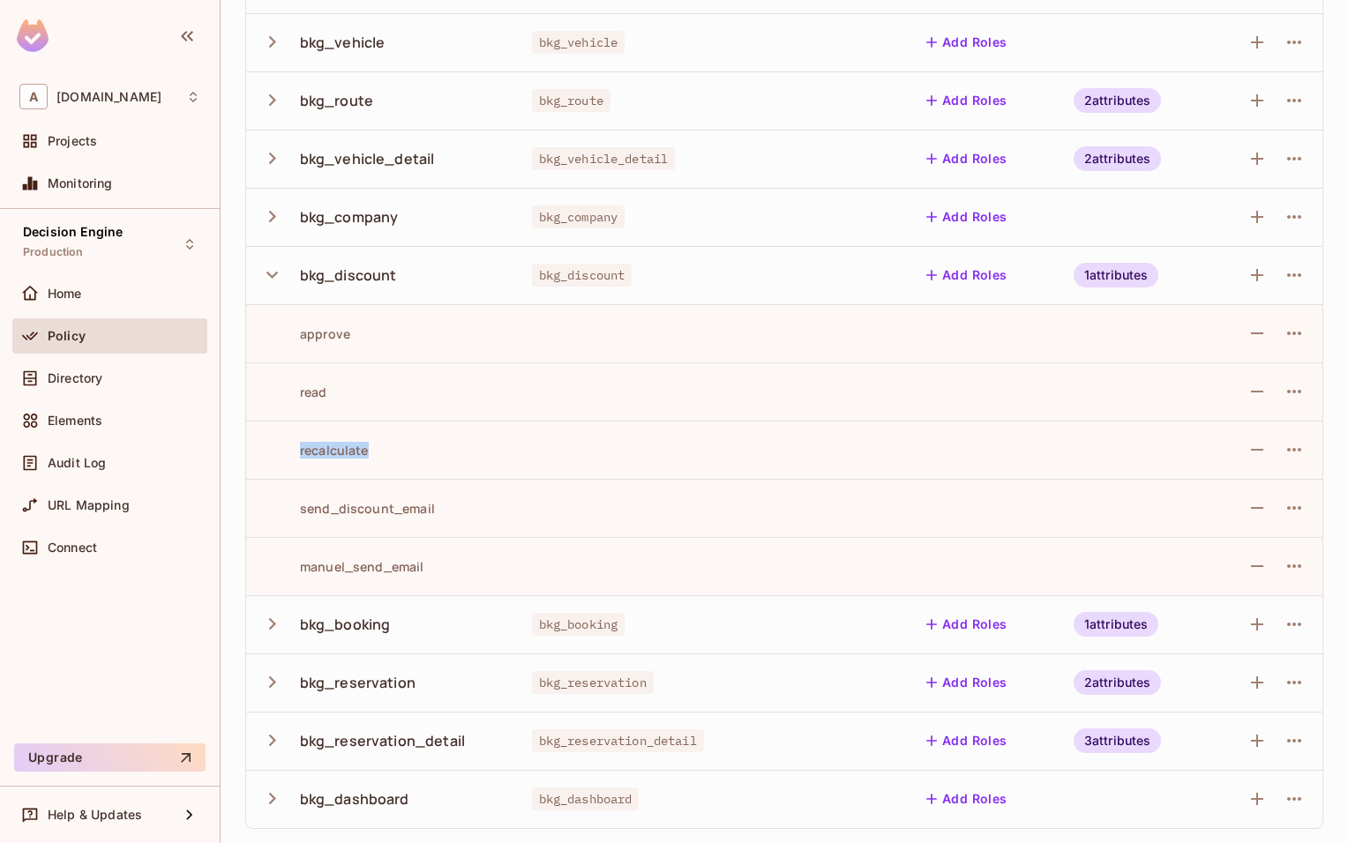
click at [319, 458] on div "recalculate" at bounding box center [314, 450] width 108 height 17
click at [1292, 452] on icon "button" at bounding box center [1293, 449] width 21 height 21
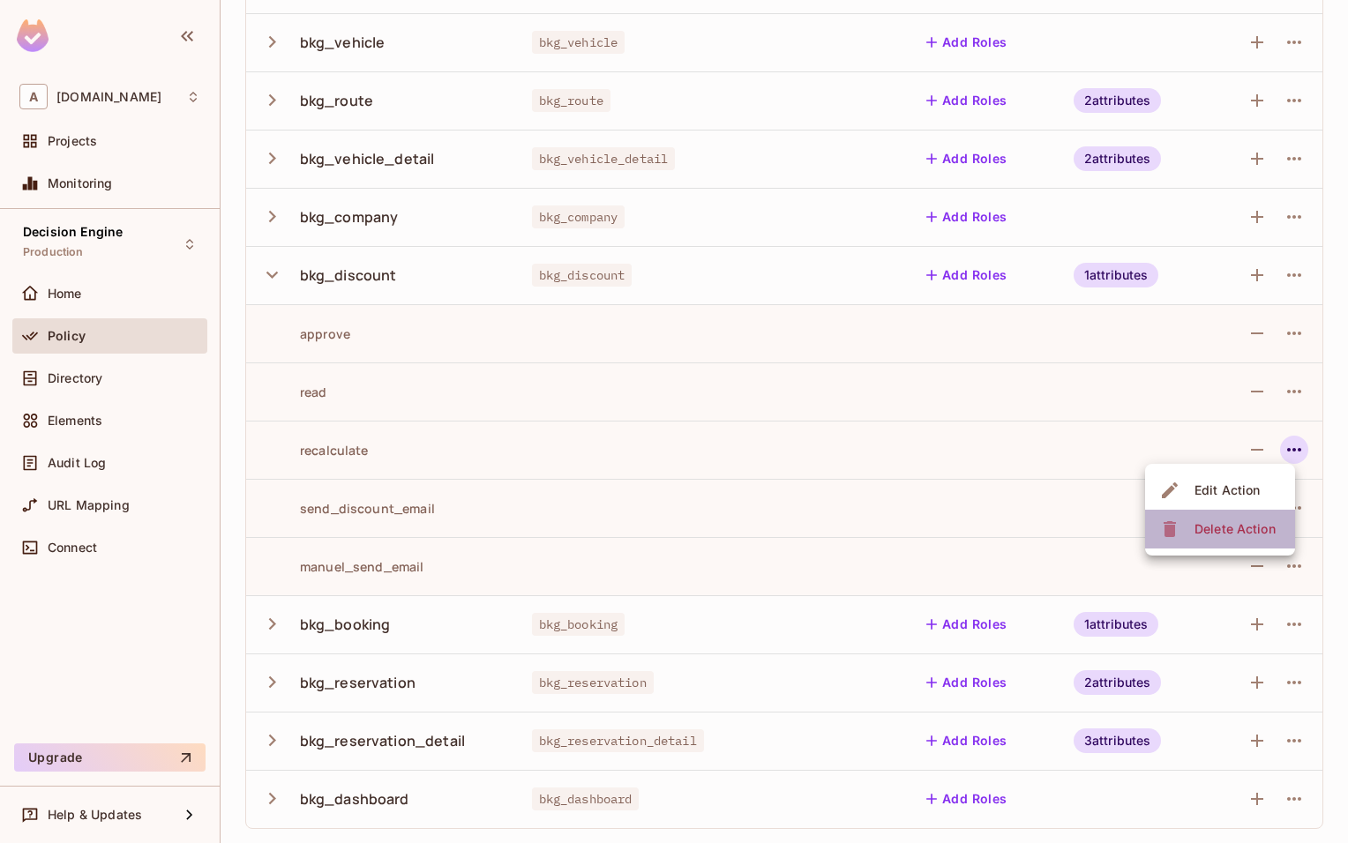
click at [1217, 517] on span "Delete Action" at bounding box center [1235, 529] width 92 height 28
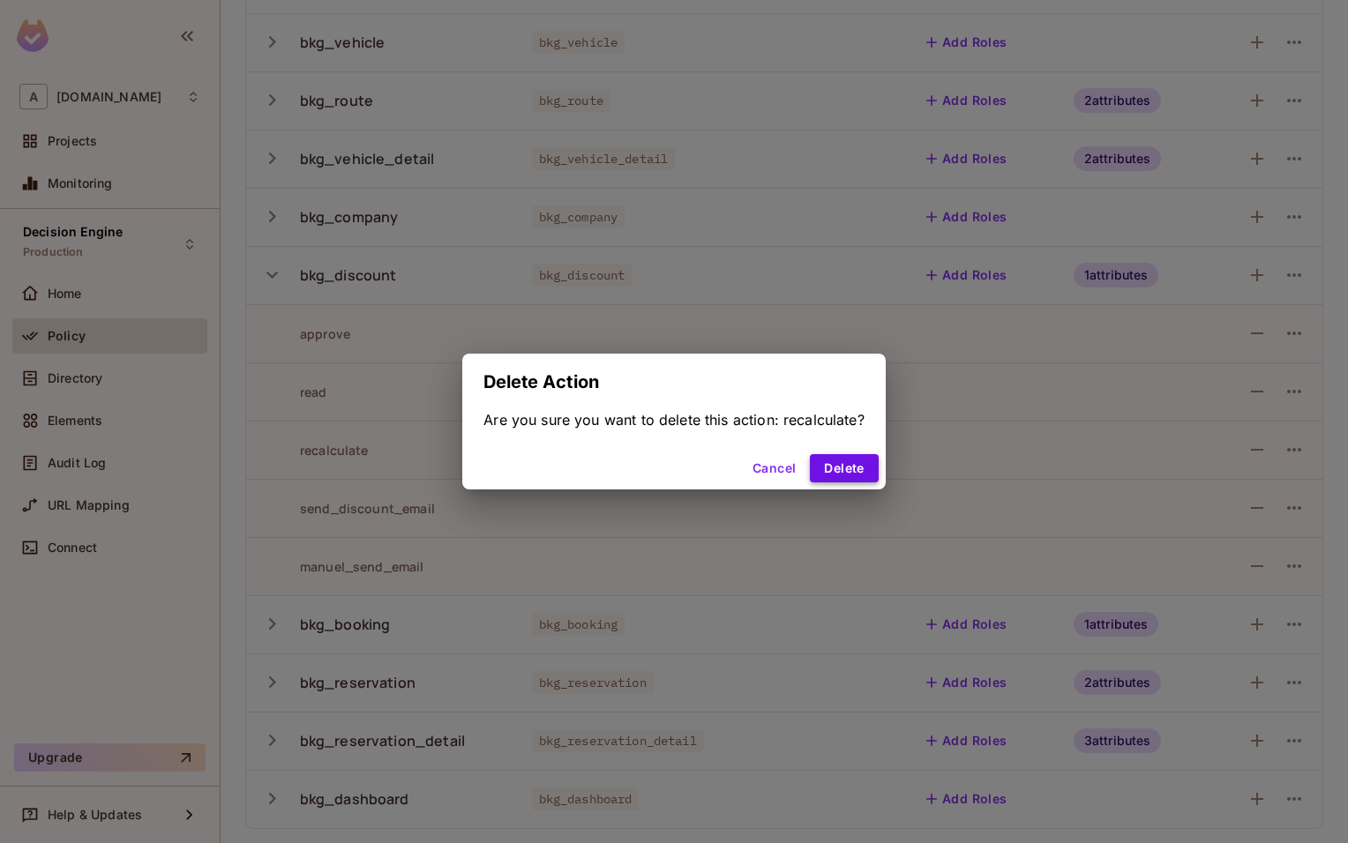
click at [854, 480] on div "Cancel Delete" at bounding box center [673, 468] width 423 height 42
click at [851, 474] on button "Delete" at bounding box center [844, 468] width 68 height 28
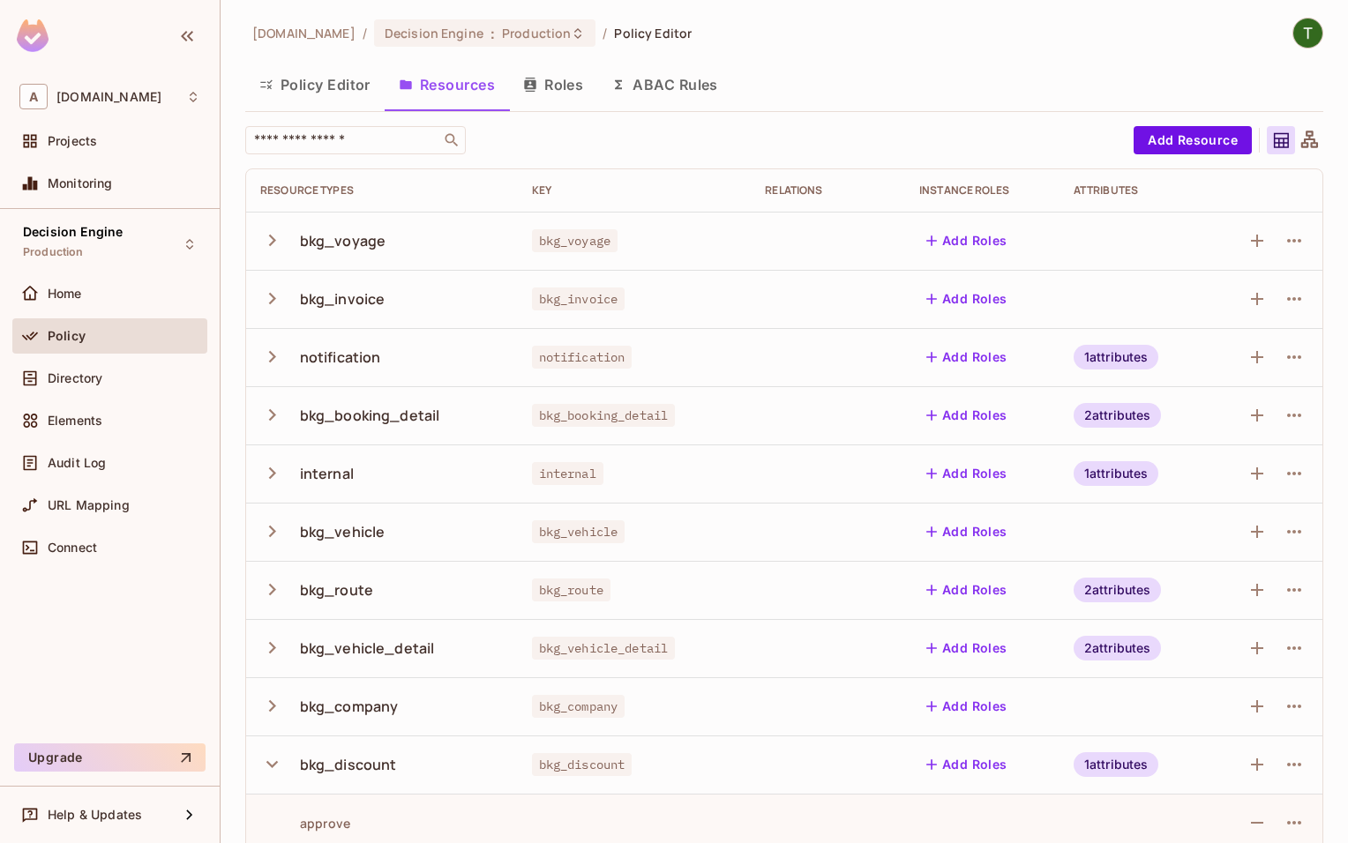
scroll to position [0, 0]
click at [338, 82] on button "Policy Editor" at bounding box center [314, 86] width 139 height 44
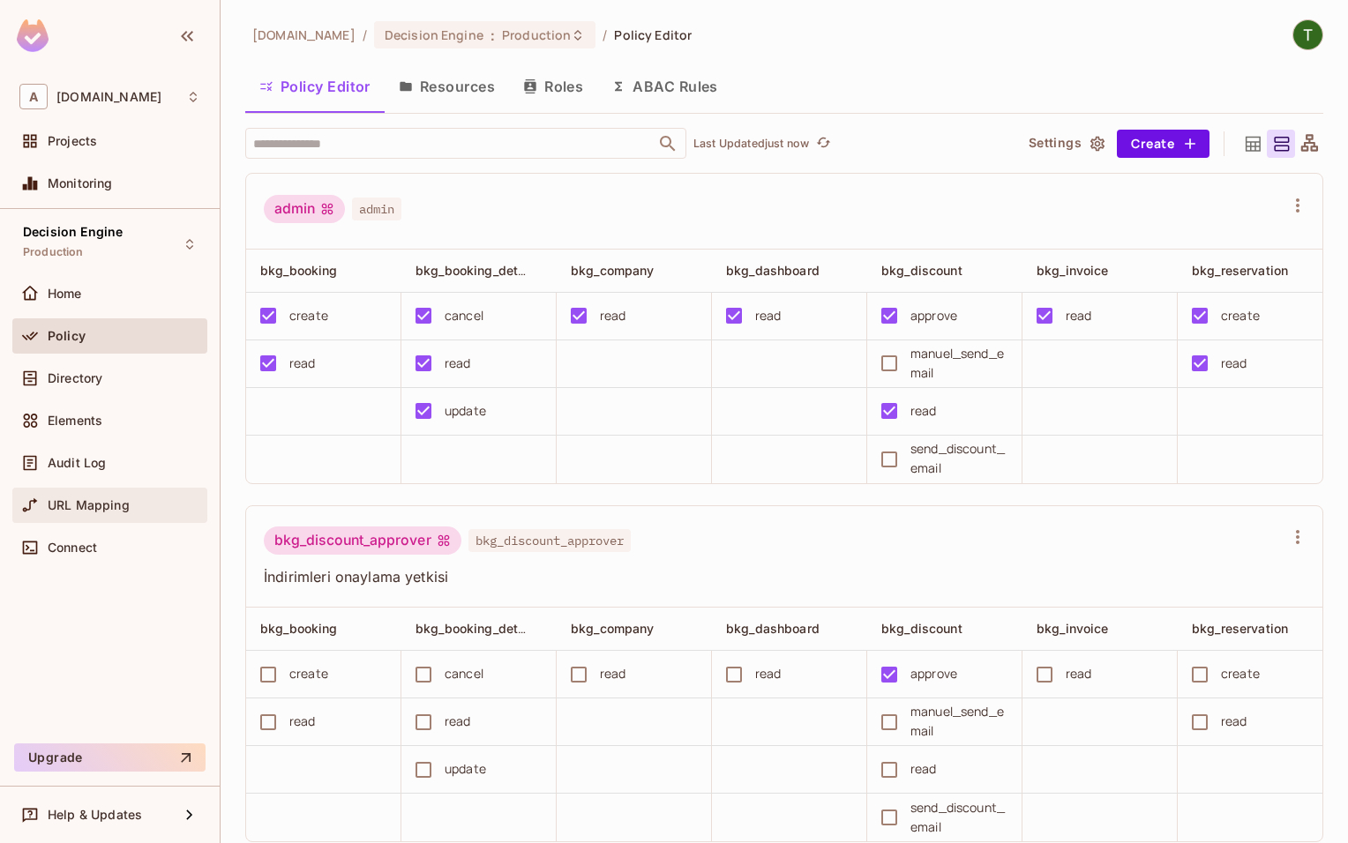
click at [97, 508] on span "URL Mapping" at bounding box center [89, 505] width 82 height 14
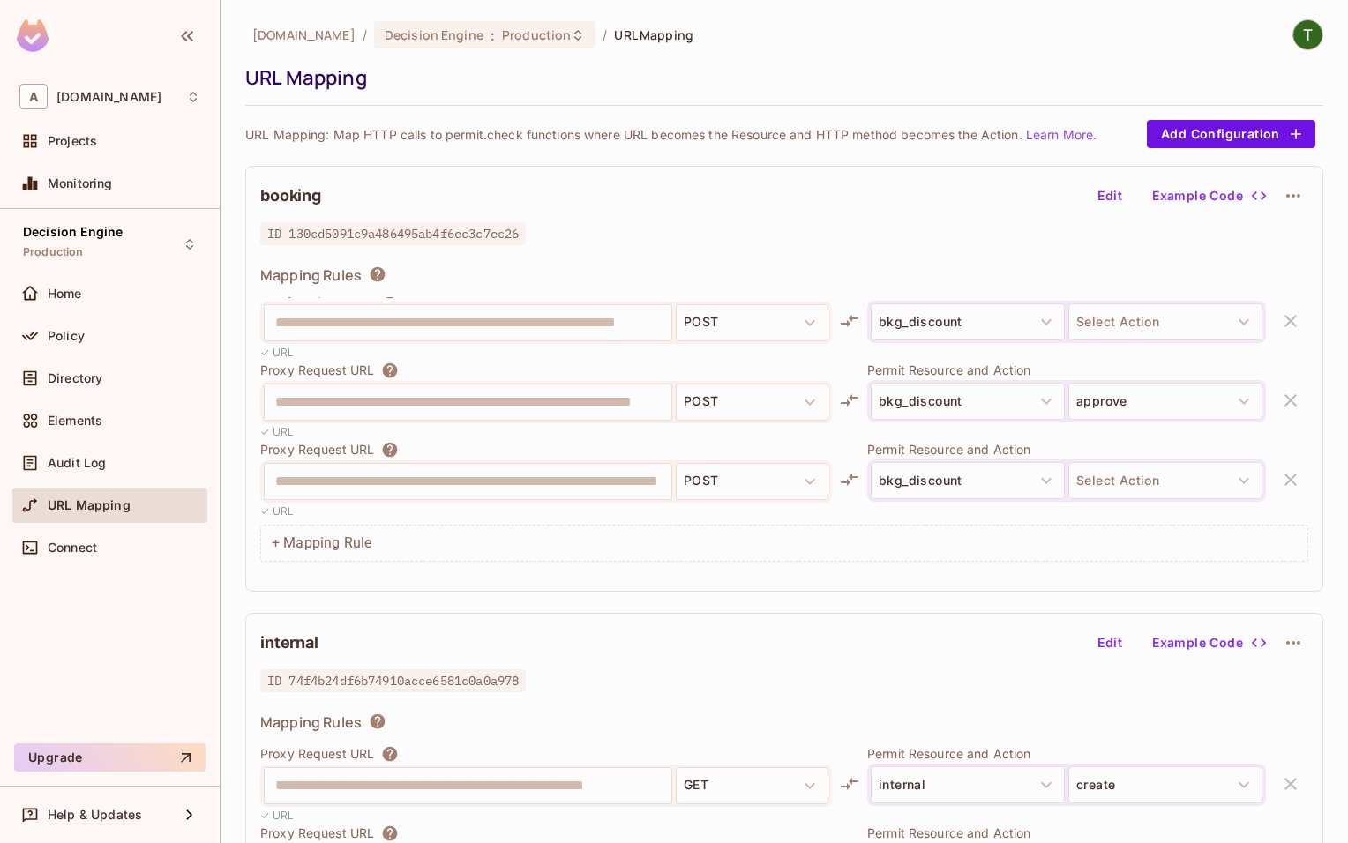
scroll to position [653, 0]
click at [1111, 191] on button "Edit" at bounding box center [1109, 196] width 56 height 28
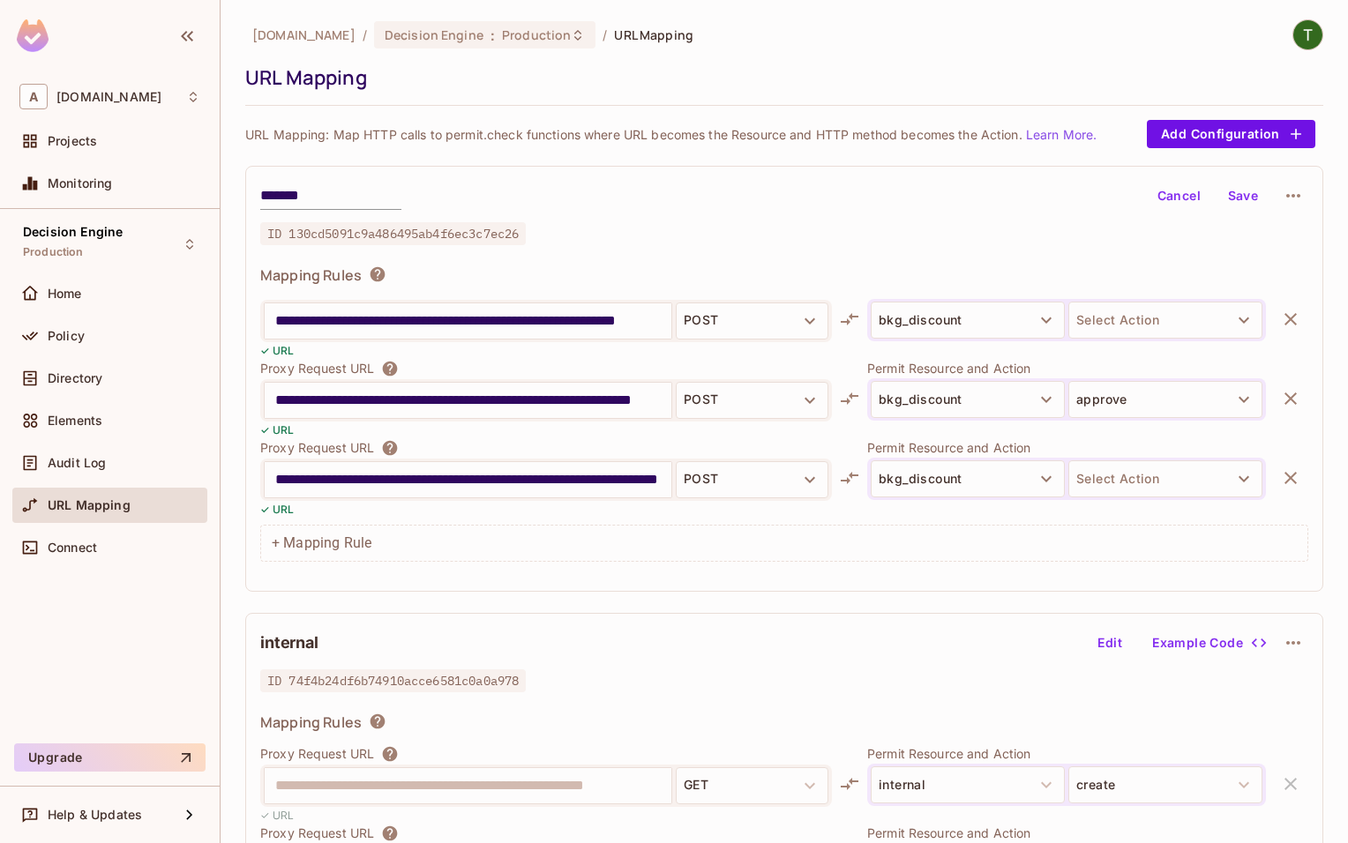
scroll to position [0, 44]
drag, startPoint x: 547, startPoint y: 323, endPoint x: 814, endPoint y: 316, distance: 267.3
click at [661, 316] on input "**********" at bounding box center [467, 321] width 385 height 28
click at [1121, 327] on button "Select Action" at bounding box center [1165, 320] width 194 height 37
click at [1172, 463] on li "manuel_send_email" at bounding box center [1165, 457] width 194 height 32
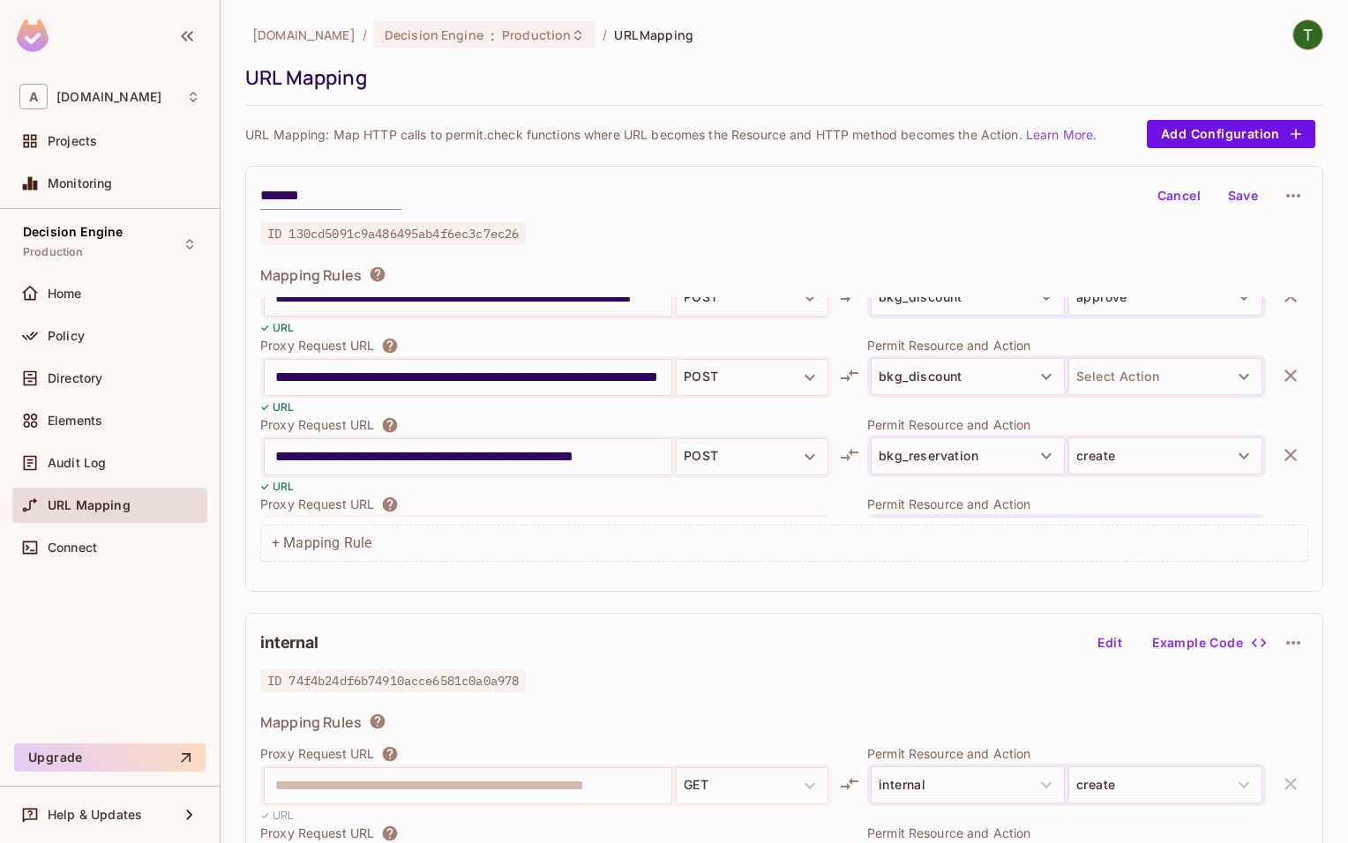
scroll to position [753, 0]
click at [1105, 385] on div "**********" at bounding box center [784, 407] width 1048 height 220
click at [1105, 385] on button "Select Action" at bounding box center [1165, 378] width 194 height 37
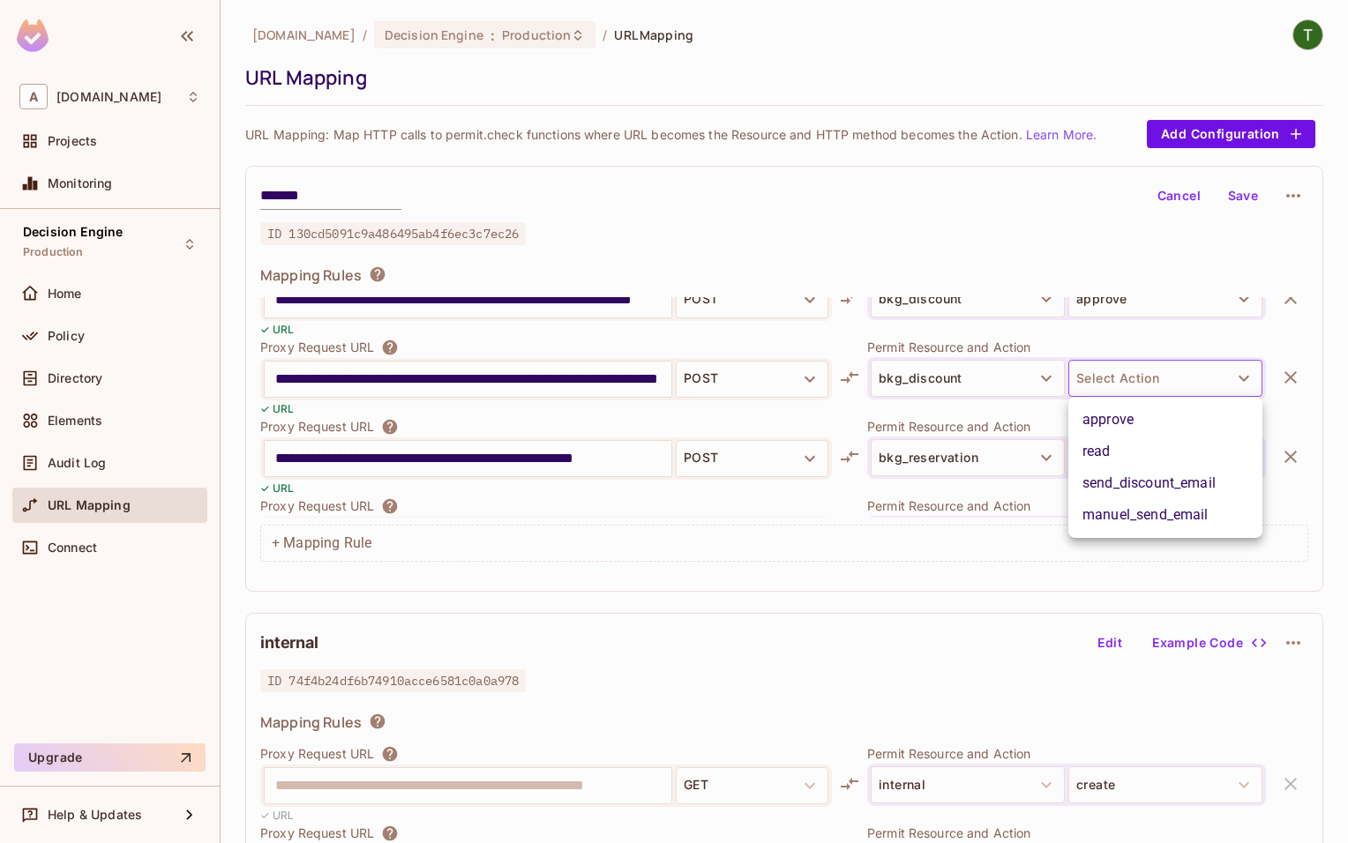
click at [1142, 478] on li "send_discount_email" at bounding box center [1165, 483] width 194 height 32
drag, startPoint x: 514, startPoint y: 380, endPoint x: 767, endPoint y: 373, distance: 253.2
click at [661, 373] on input "**********" at bounding box center [467, 379] width 385 height 28
click at [969, 174] on div "**********" at bounding box center [784, 379] width 1078 height 426
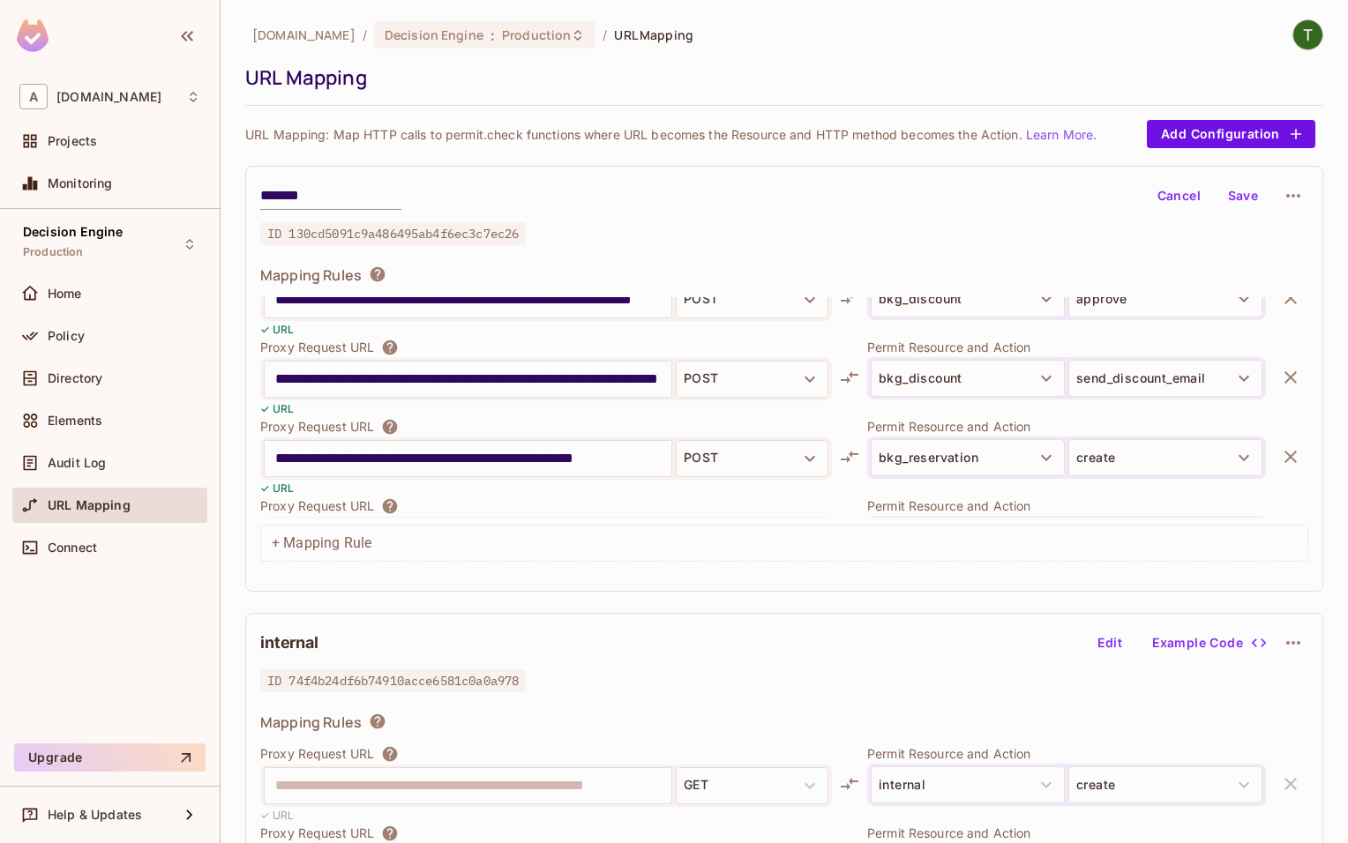
click at [1224, 188] on button "Save" at bounding box center [1242, 196] width 56 height 28
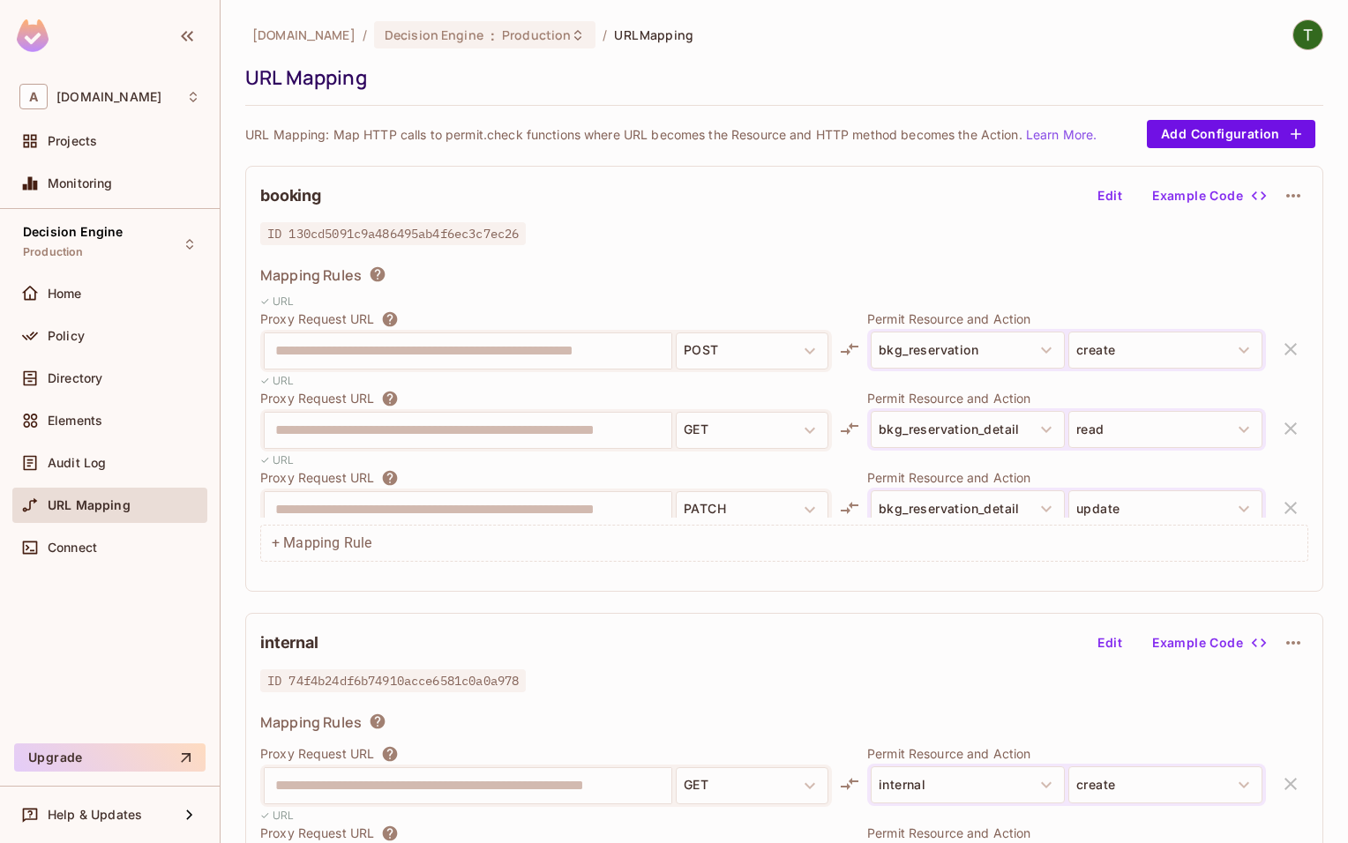
scroll to position [859, 0]
click at [444, 308] on div "✓ URL" at bounding box center [545, 303] width 571 height 17
click at [502, 38] on span "Production" at bounding box center [536, 34] width 69 height 17
